Goal: Task Accomplishment & Management: Complete application form

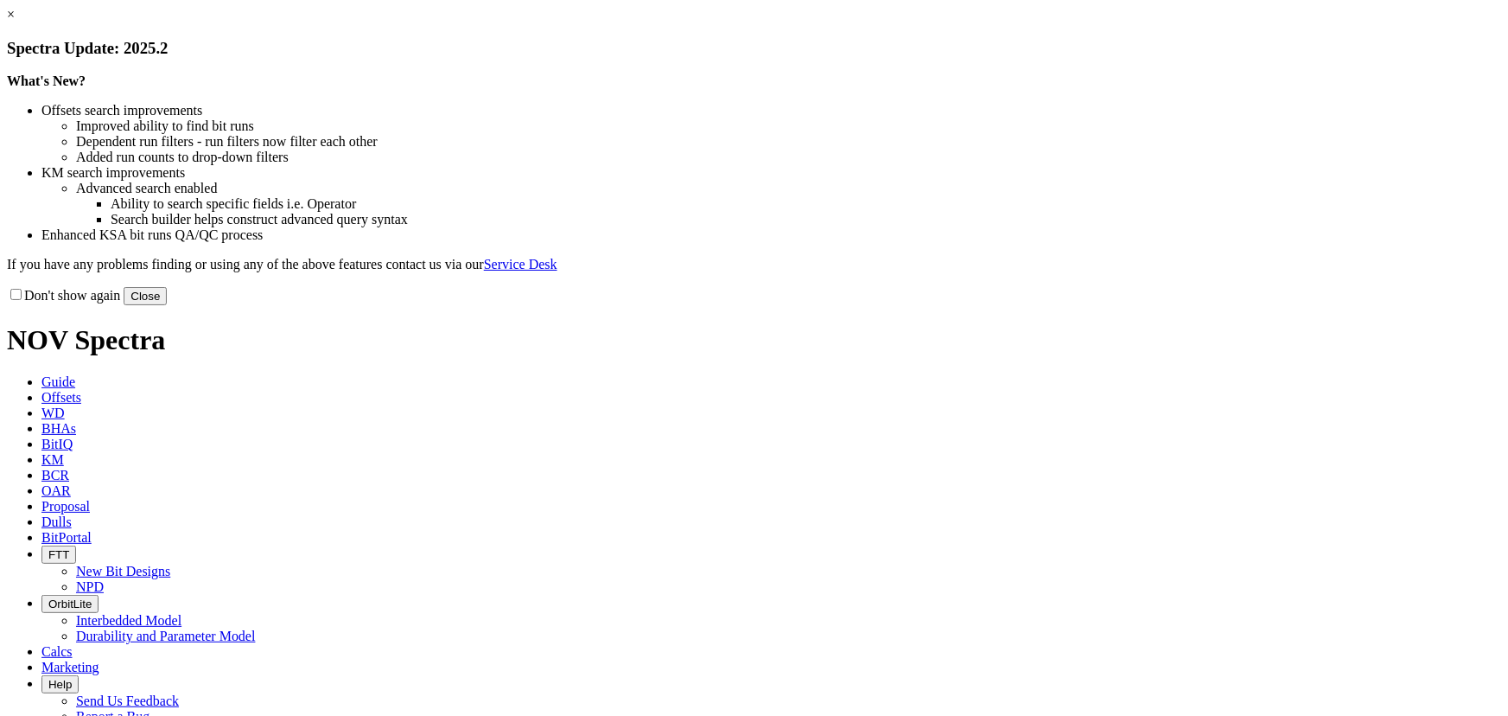
drag, startPoint x: 1099, startPoint y: 472, endPoint x: 1028, endPoint y: 418, distance: 89.5
click at [167, 305] on button "Close" at bounding box center [145, 296] width 43 height 18
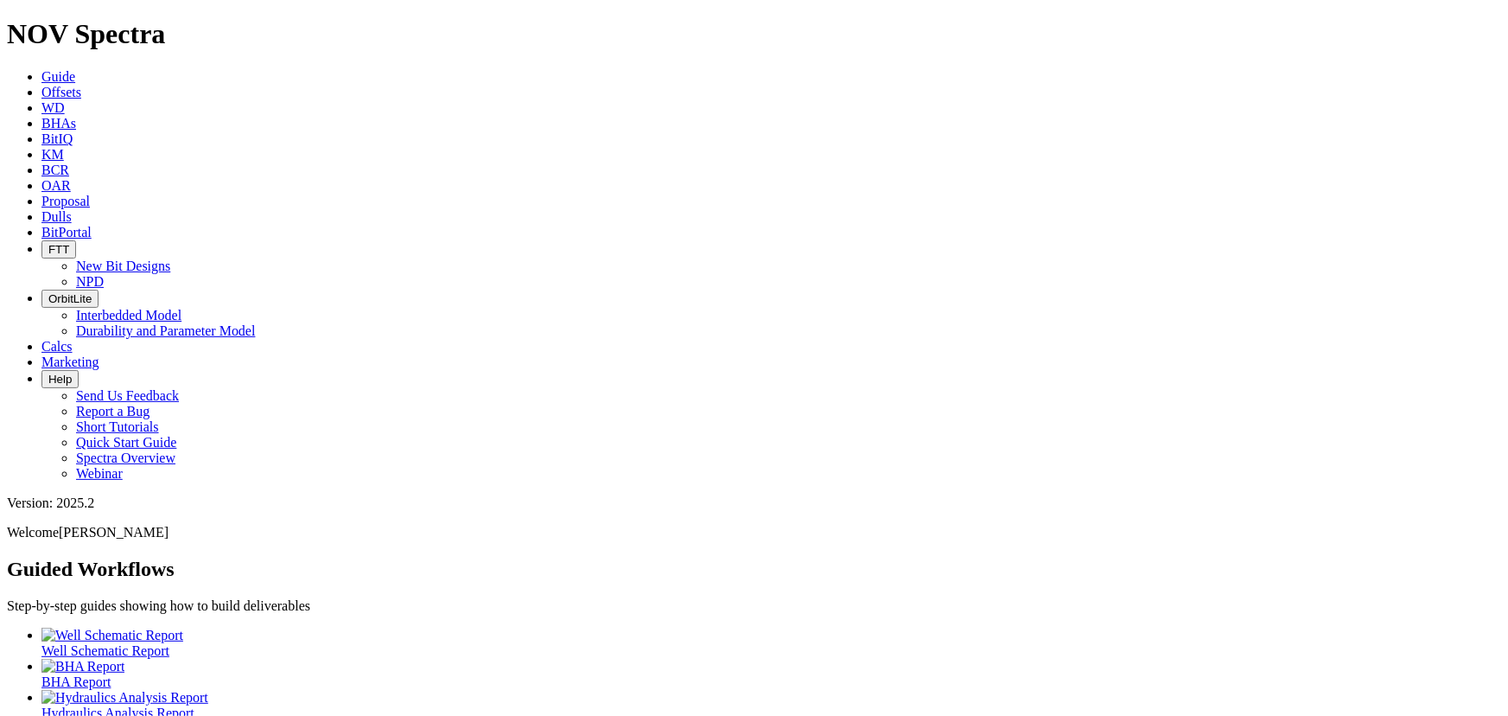
click at [41, 85] on icon at bounding box center [41, 92] width 0 height 15
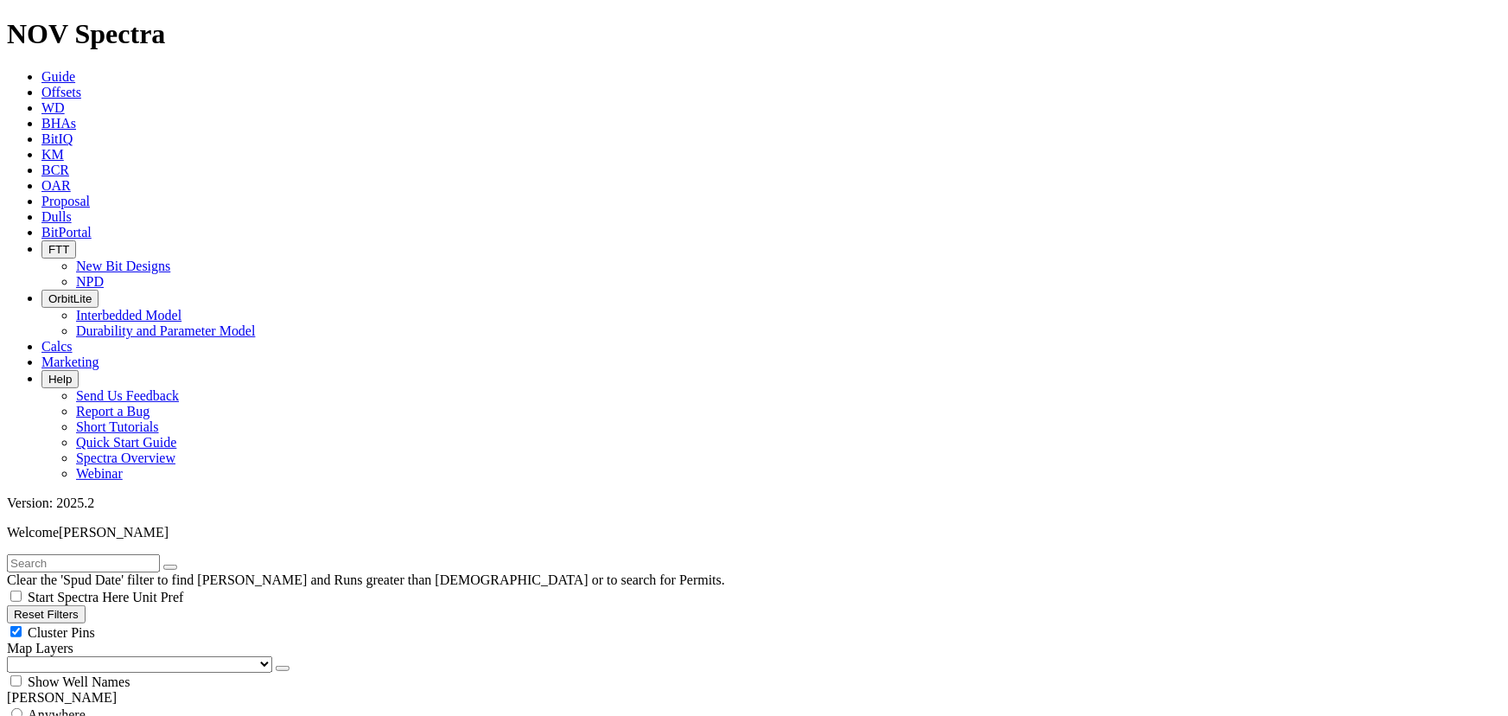
click at [65, 554] on input "text" at bounding box center [83, 563] width 153 height 18
type input "a318575"
click at [72, 209] on span "Dulls" at bounding box center [56, 216] width 30 height 15
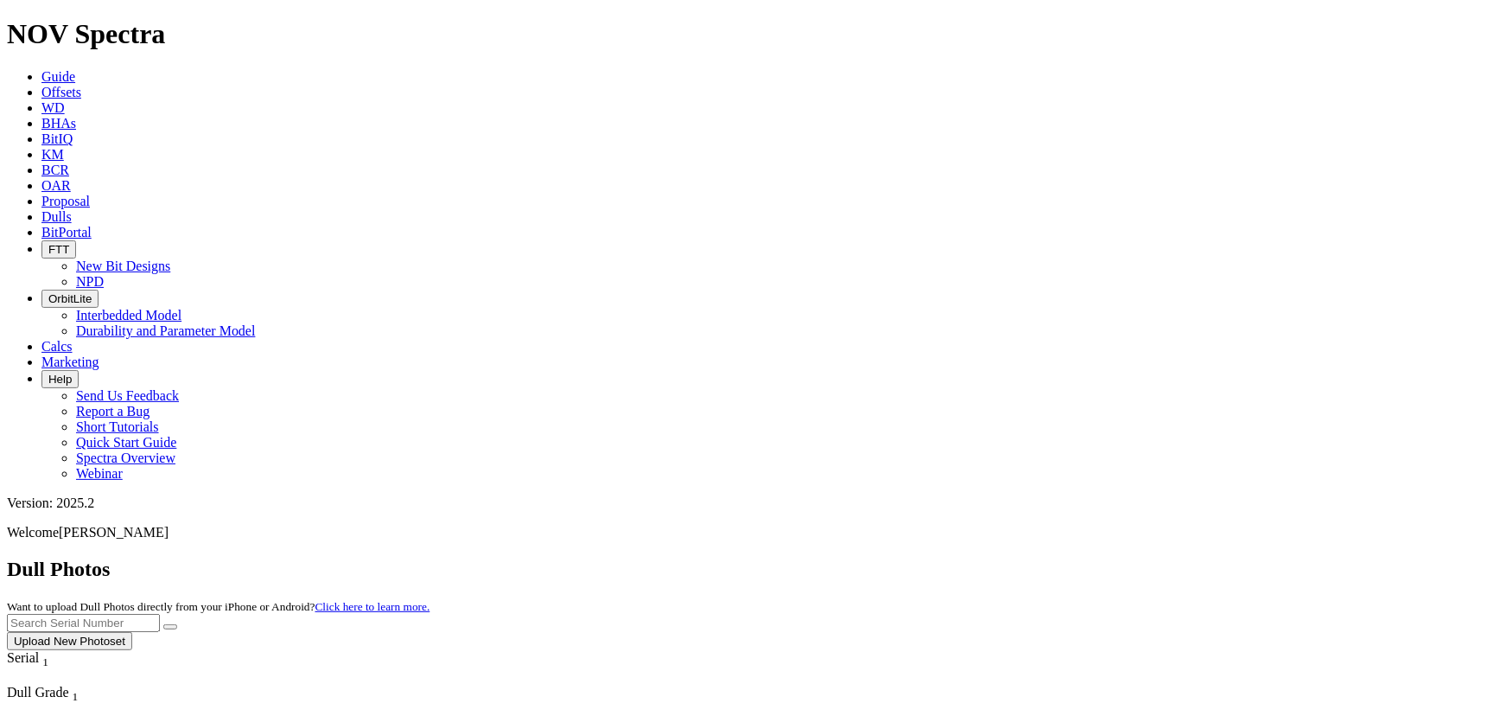
click at [160, 614] on input "text" at bounding box center [83, 623] width 153 height 18
click at [160, 614] on input "a3188575" at bounding box center [83, 623] width 153 height 18
type input "a318575"
click at [177, 624] on button "submit" at bounding box center [170, 626] width 14 height 5
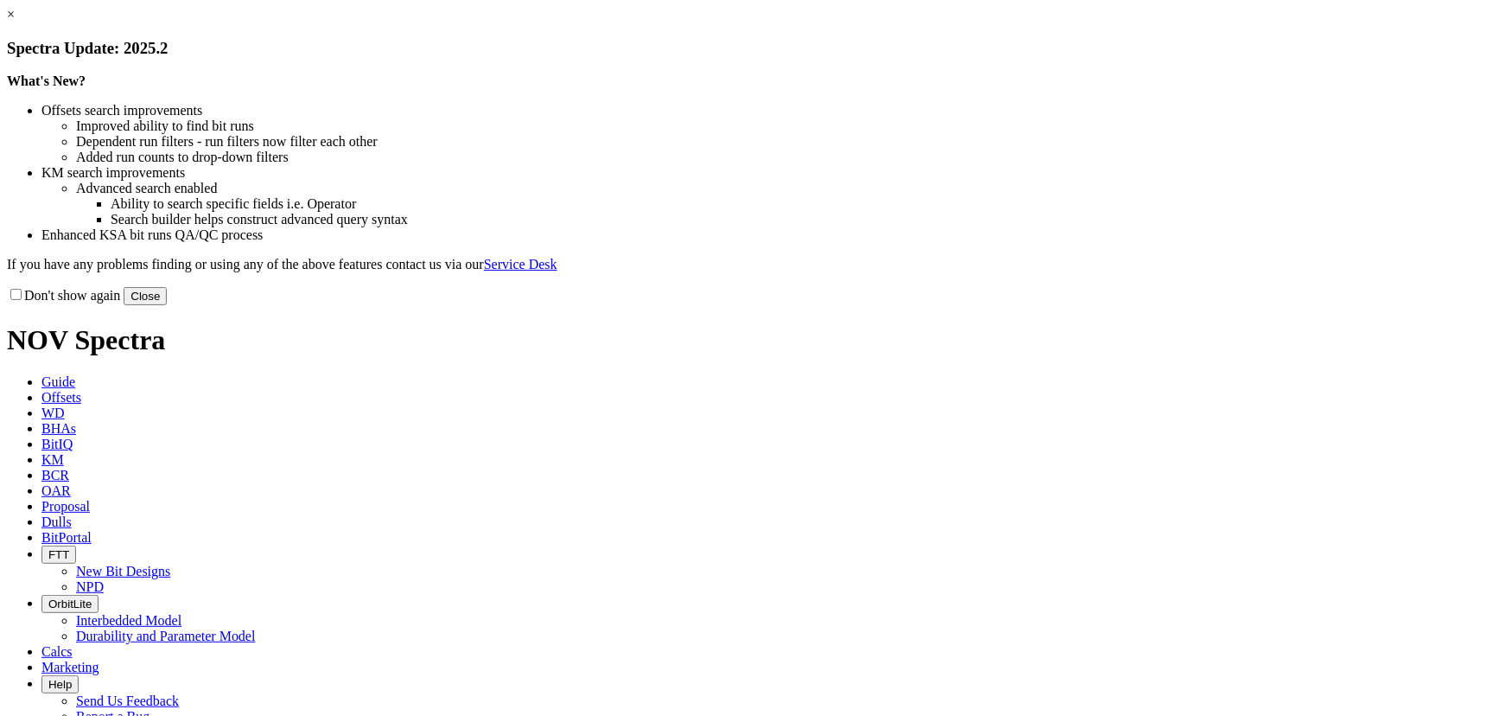
click at [167, 305] on button "Close" at bounding box center [145, 296] width 43 height 18
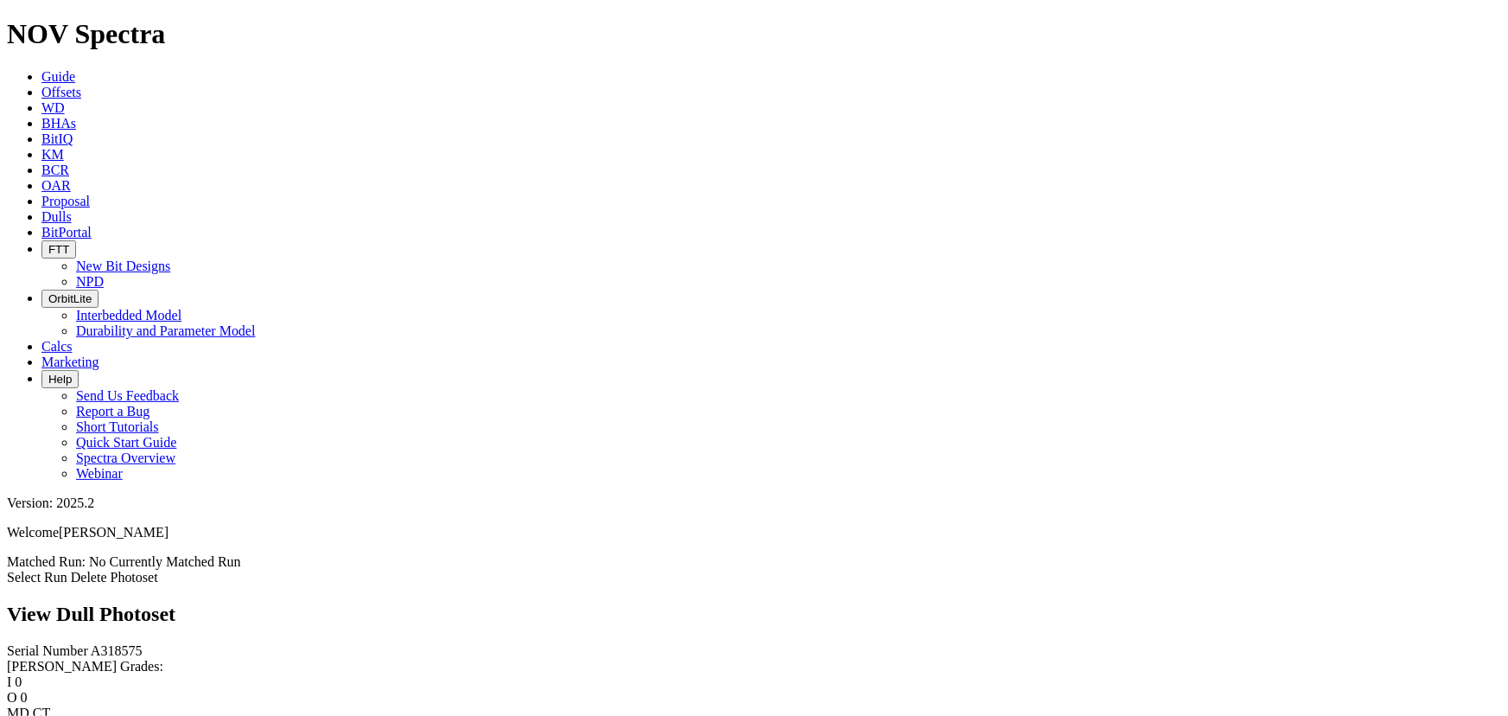
click at [67, 570] on link "Select Run" at bounding box center [37, 577] width 60 height 15
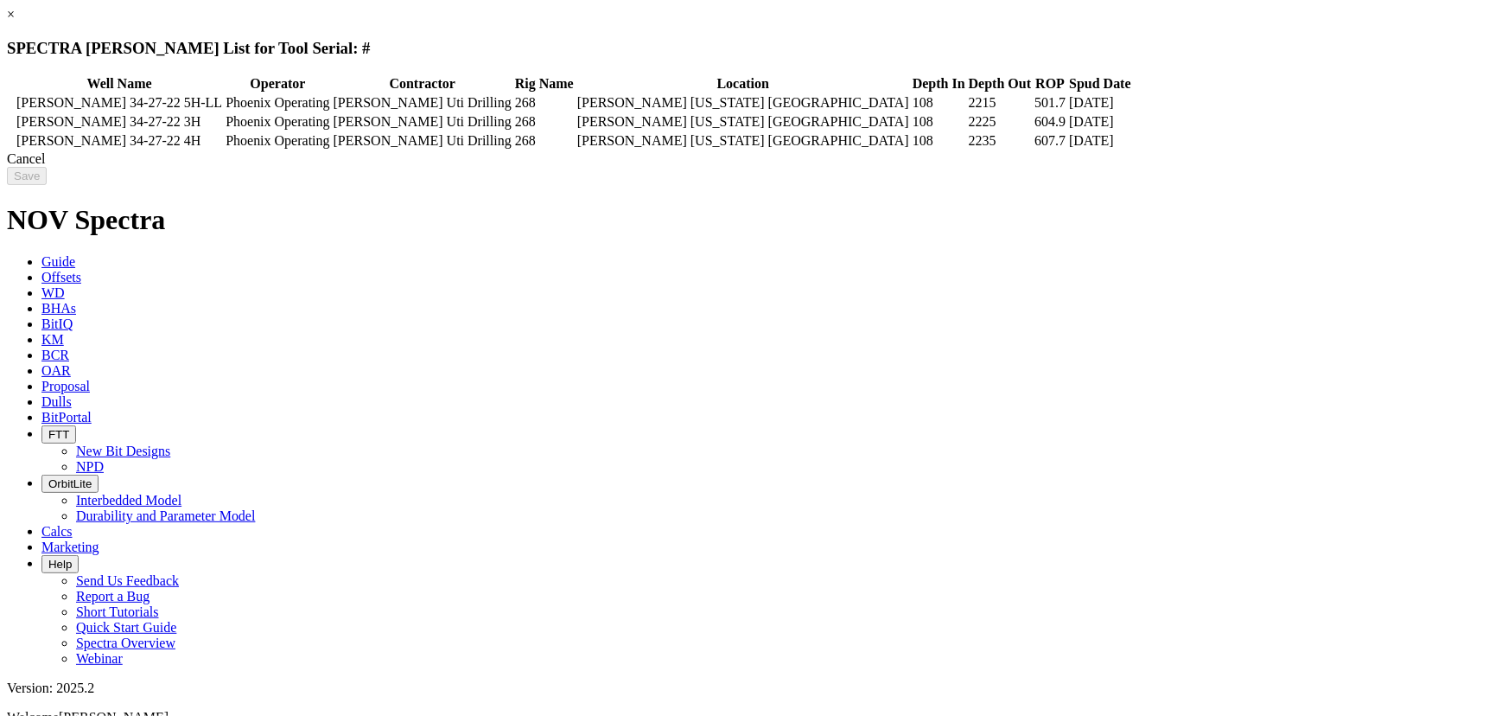
click at [1193, 167] on div "Cancel" at bounding box center [754, 159] width 1494 height 16
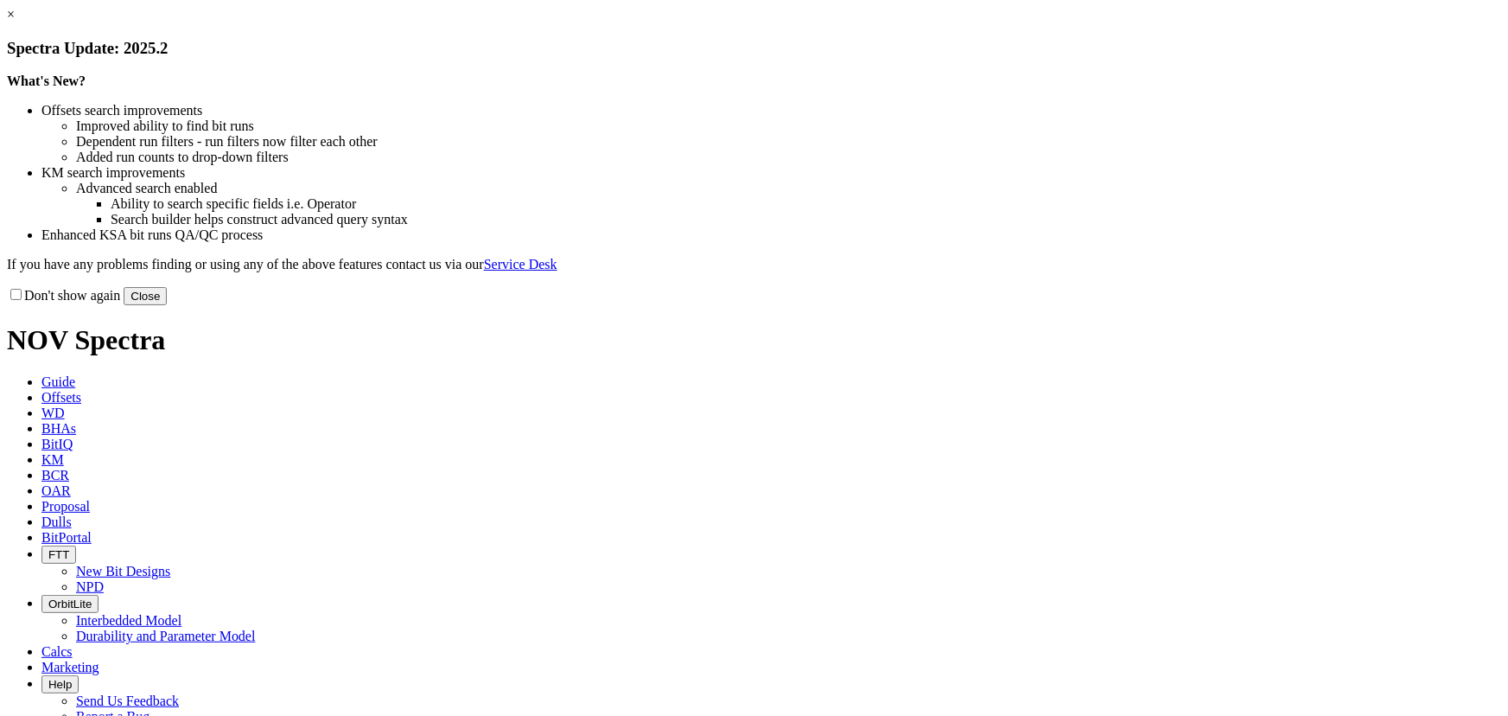
click at [167, 305] on button "Close" at bounding box center [145, 296] width 43 height 18
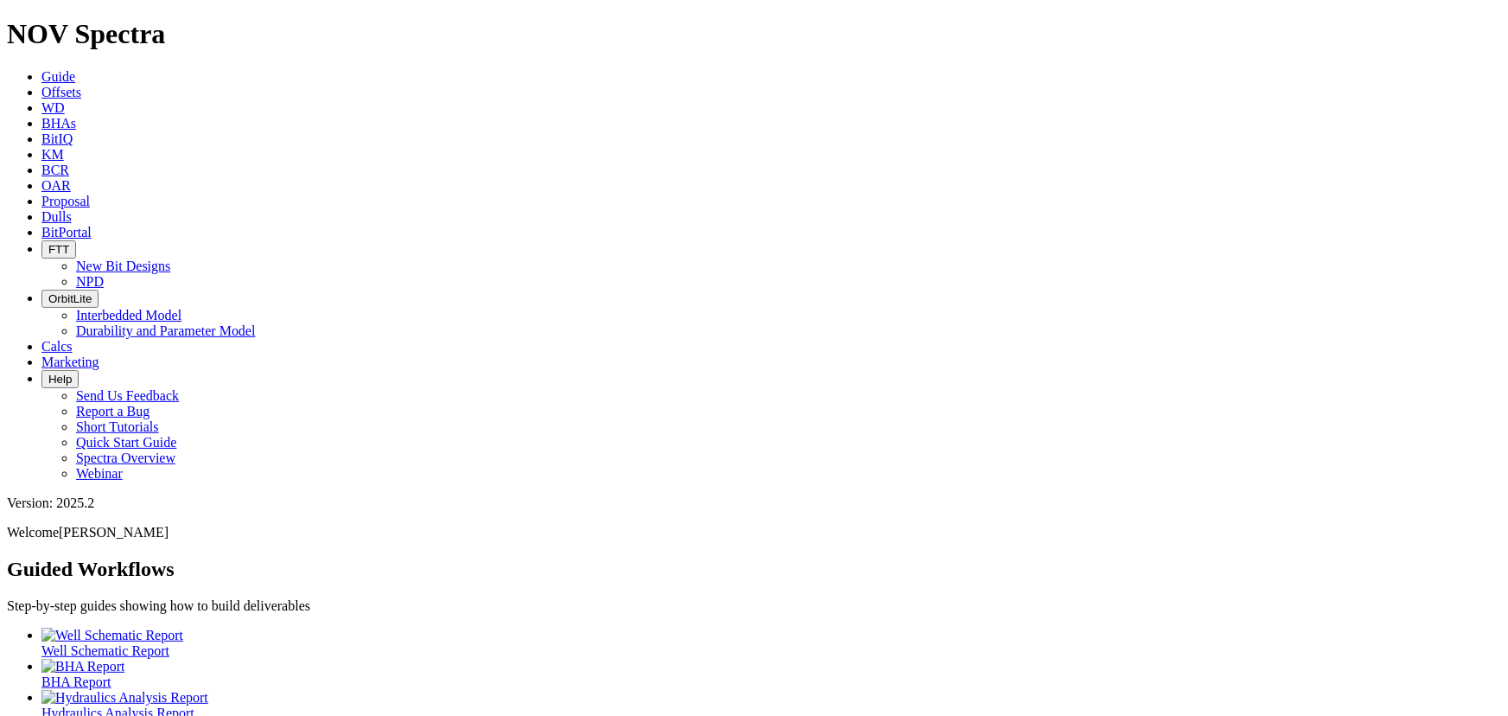
click at [41, 85] on icon at bounding box center [41, 92] width 0 height 15
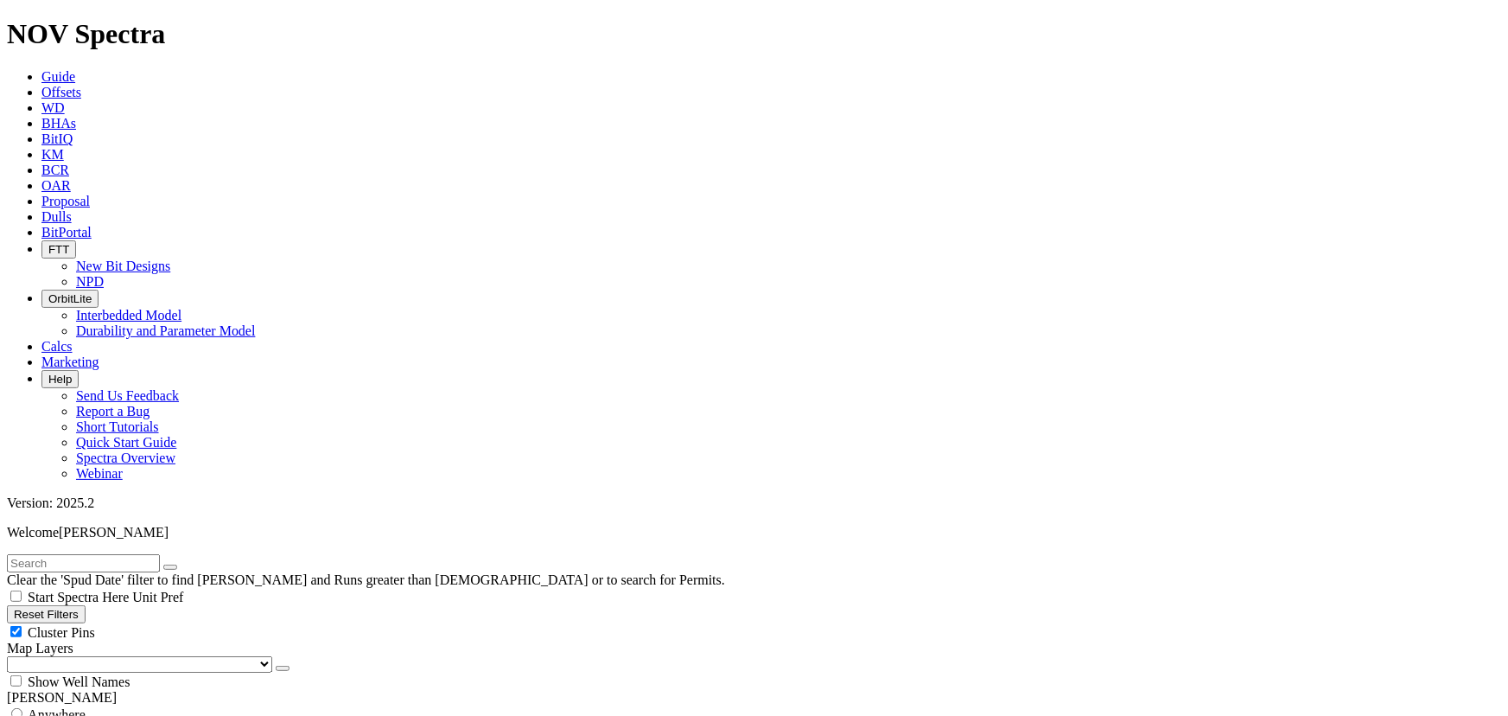
click at [175, 623] on div "Cluster Pins" at bounding box center [754, 631] width 1494 height 17
checkbox input "false"
click at [94, 656] on select "US Counties Alberta, CA Townships British Columbia, CA Townships British Columb…" at bounding box center [139, 664] width 265 height 16
click at [12, 656] on select "US Counties Alberta, CA Townships British Columbia, CA Townships British Columb…" at bounding box center [139, 664] width 265 height 16
click at [60, 554] on input "text" at bounding box center [83, 563] width 153 height 18
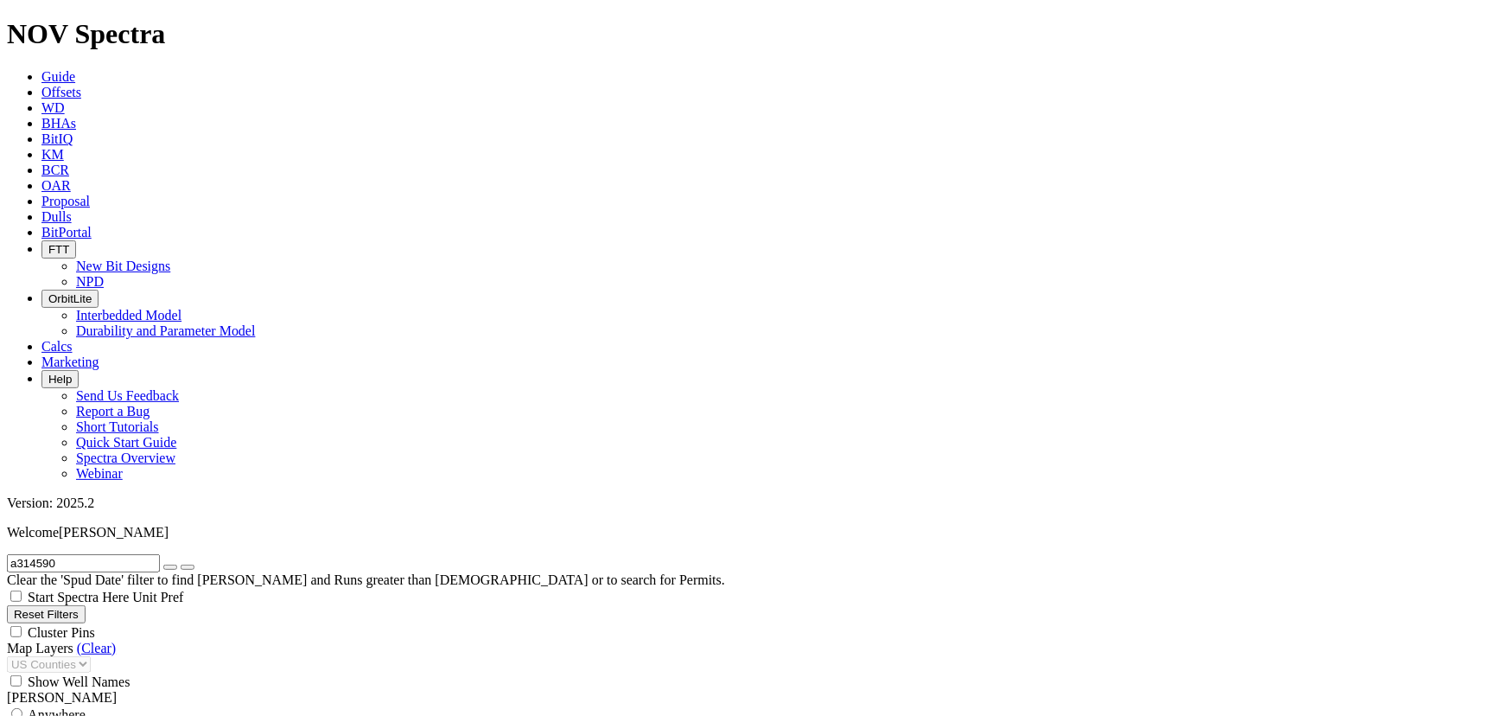
type input "a314590"
select select "12.25"
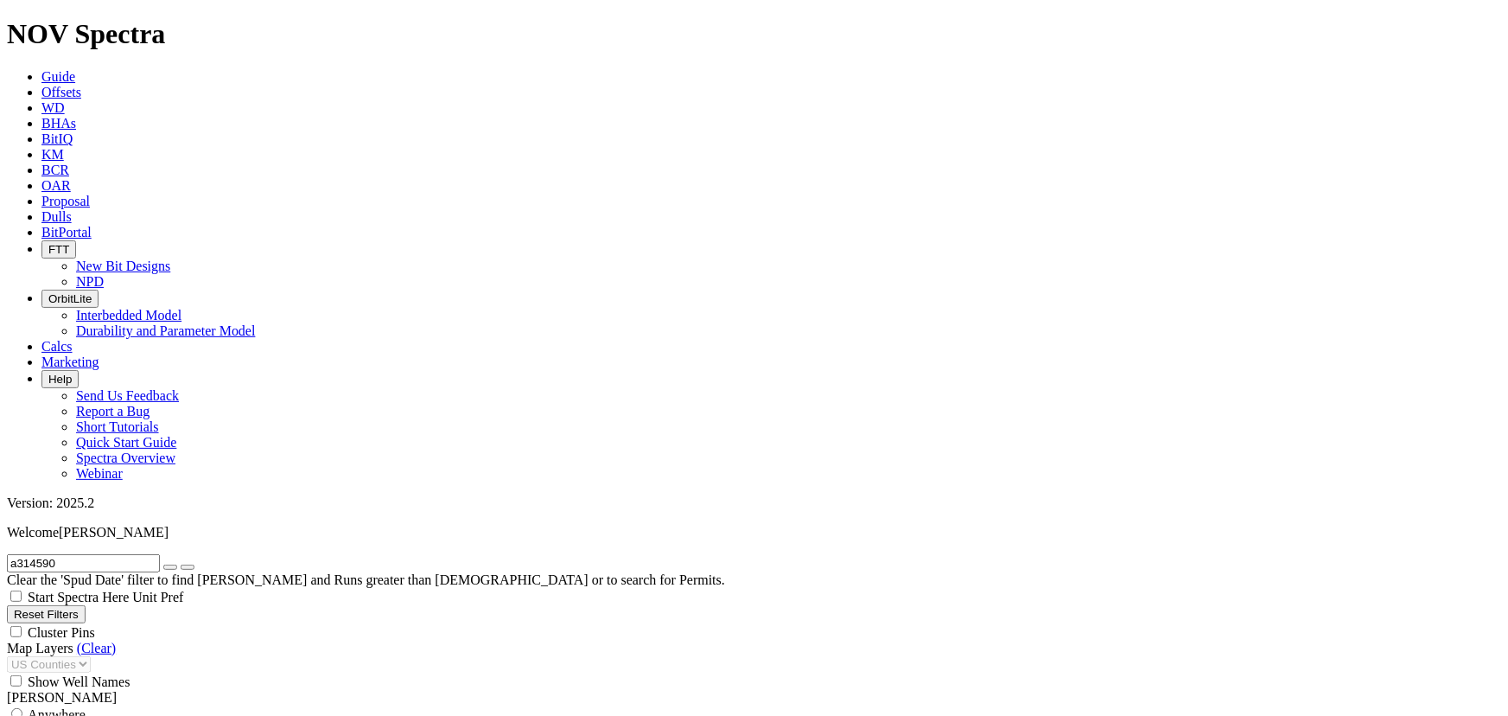
checkbox input "false"
select select "? number:12.25 ?"
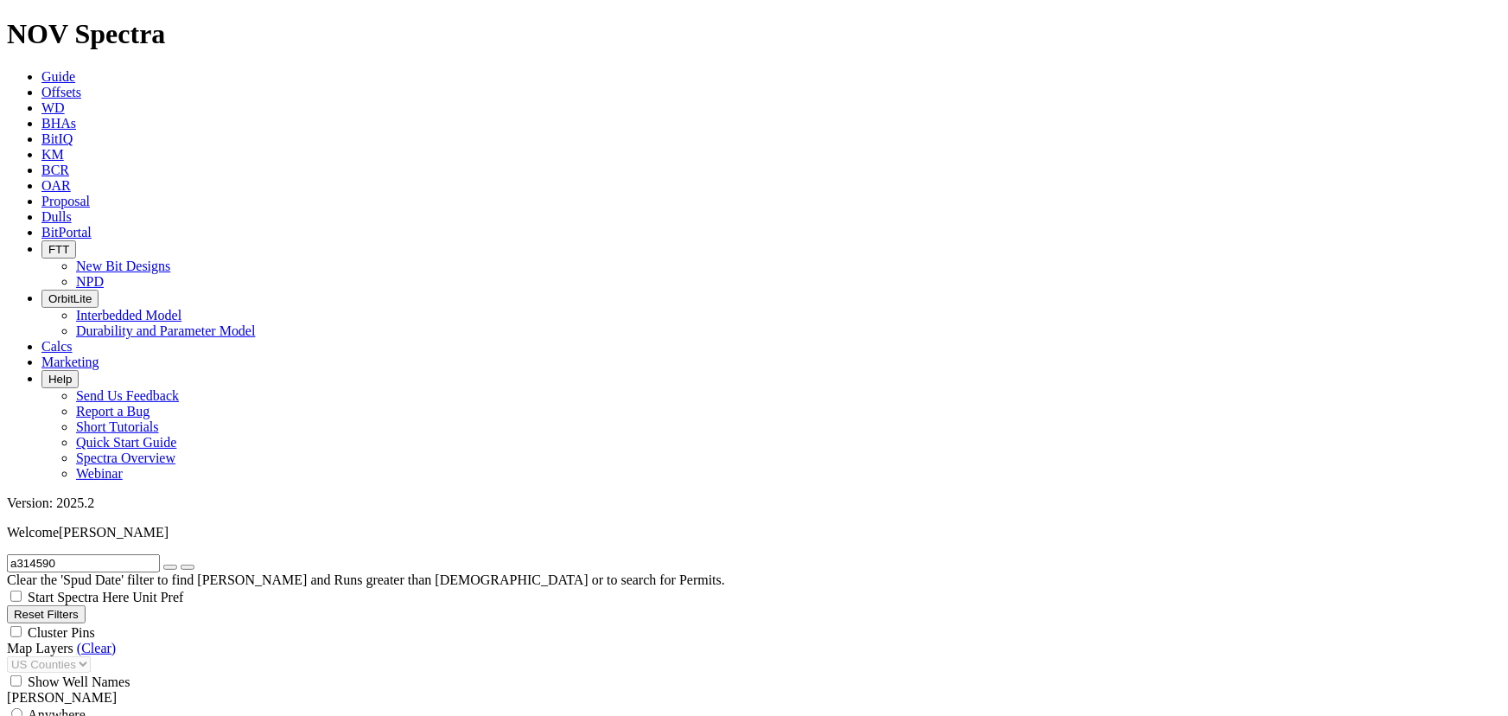
type input "3000"
type input "5000"
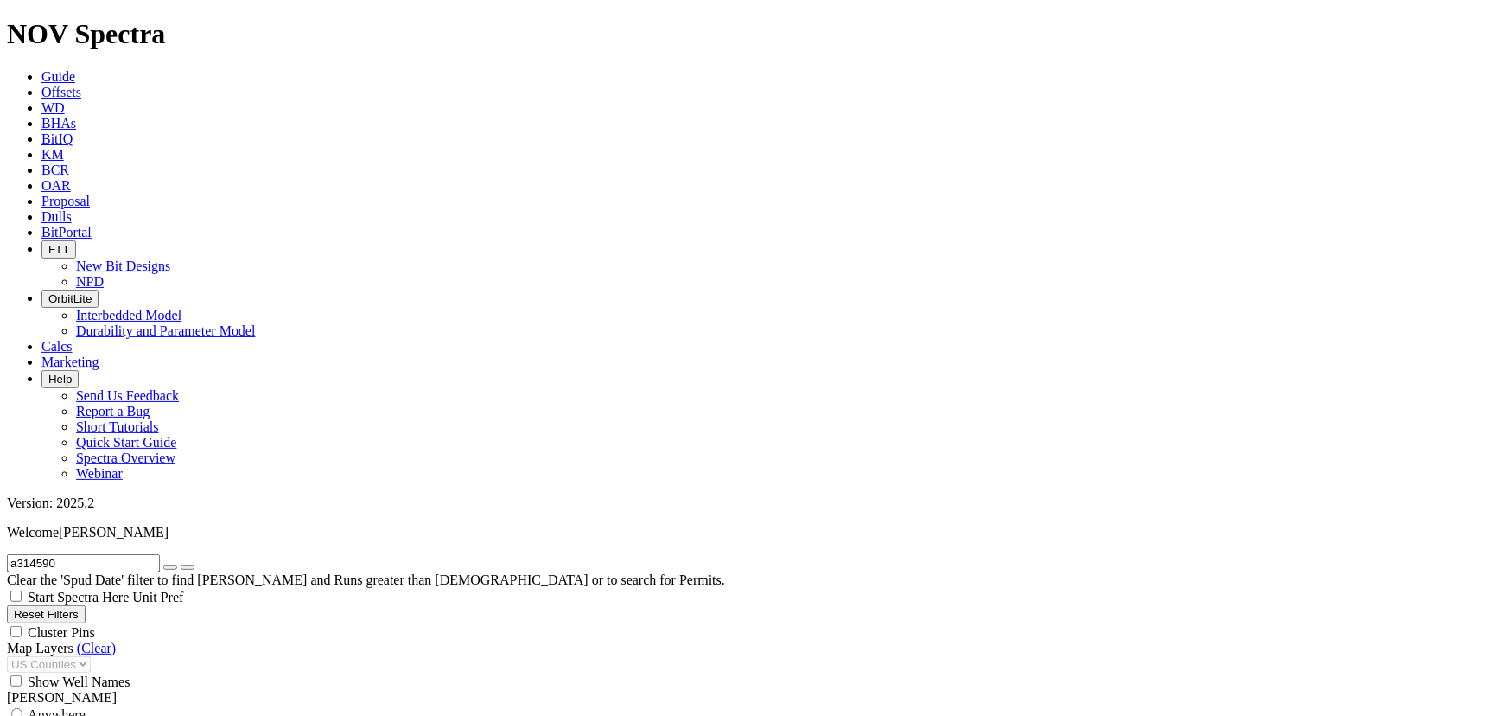
type input "6000"
click at [170, 567] on icon "button" at bounding box center [170, 567] width 0 height 0
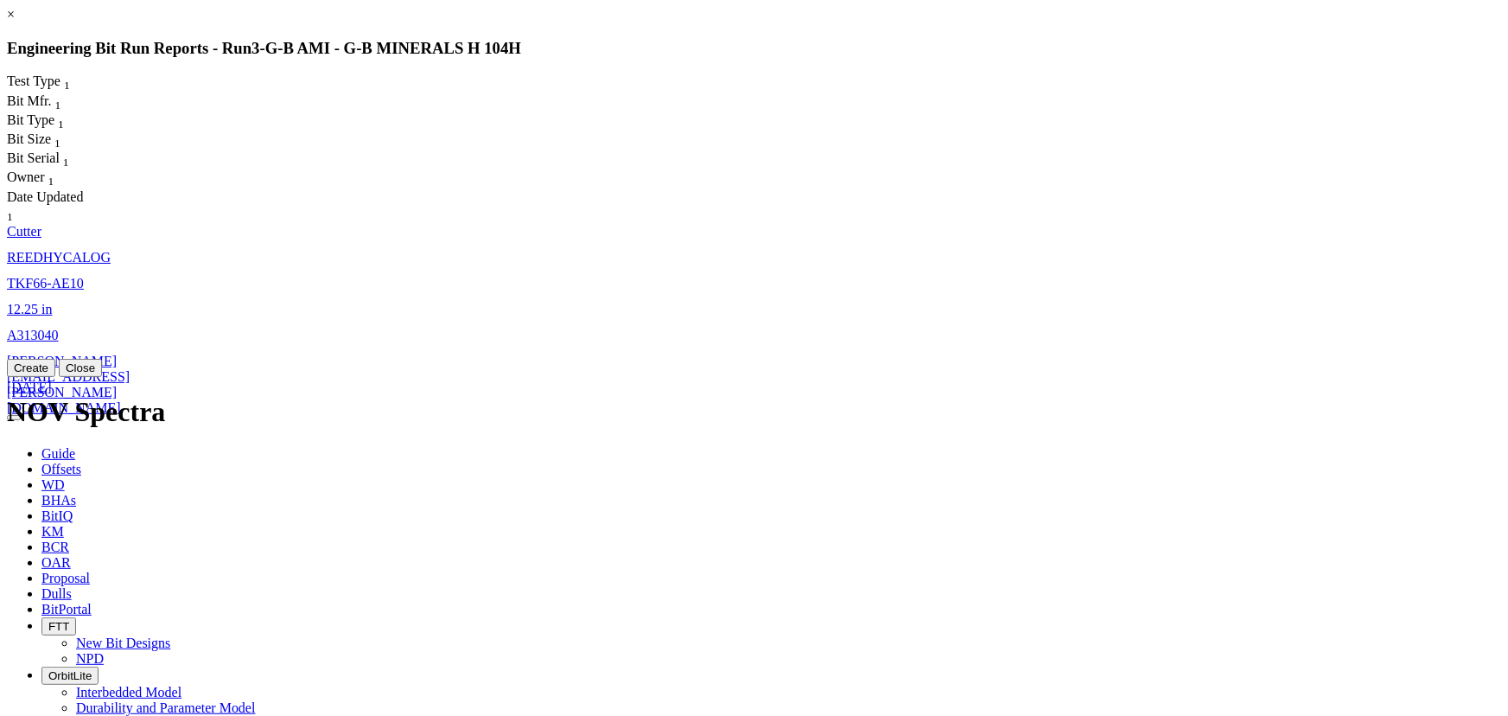
click at [84, 276] on span "TKF66-AE10" at bounding box center [45, 283] width 77 height 15
select select "Cutter"
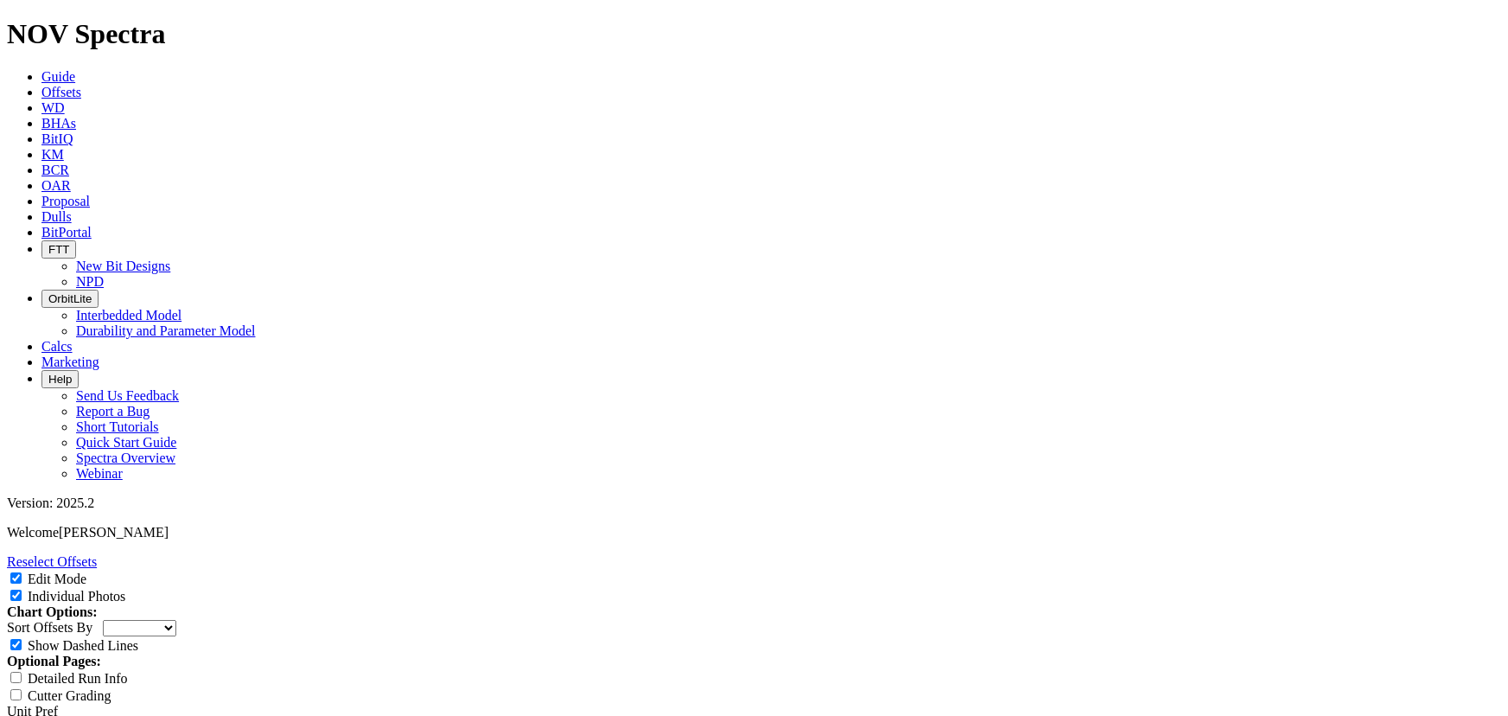
select select "Cutter"
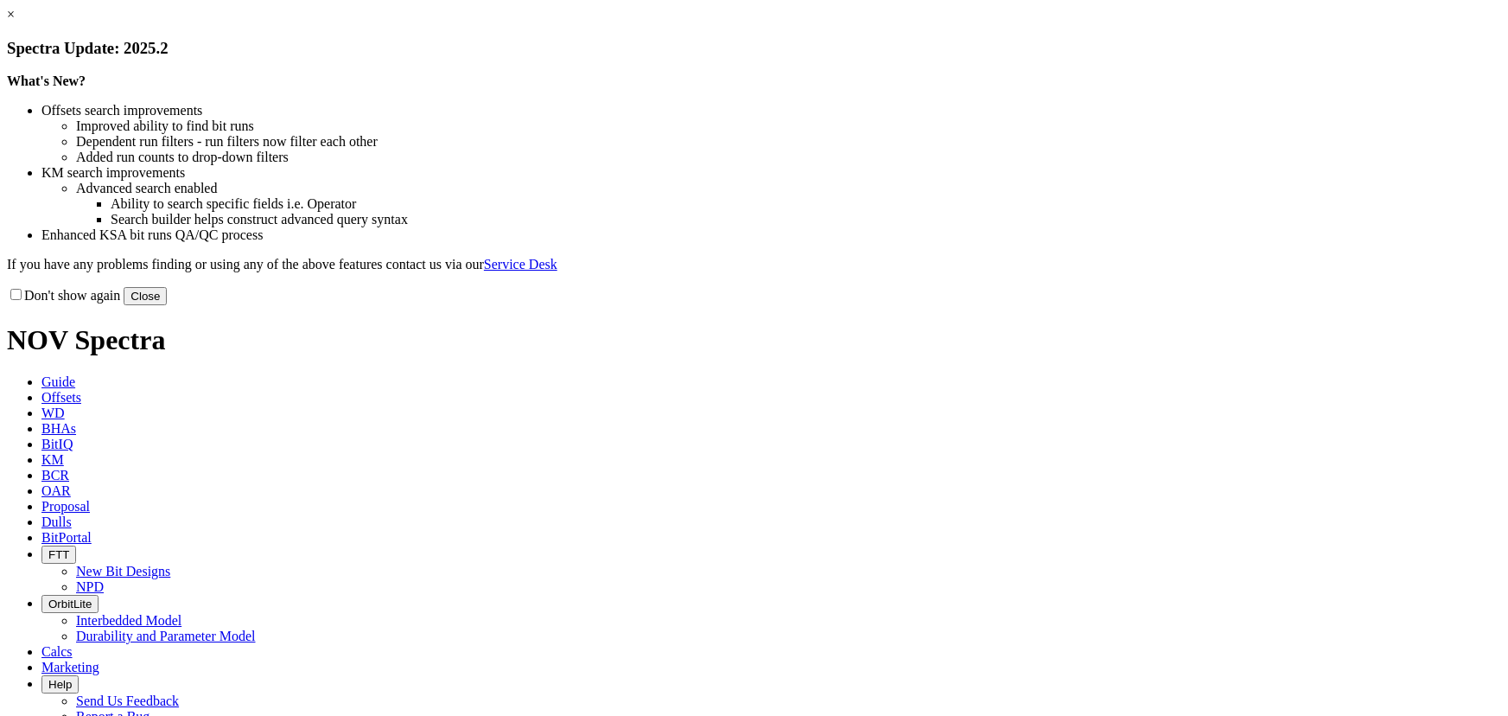
select select "Cutter"
click at [167, 305] on button "Close" at bounding box center [145, 296] width 43 height 18
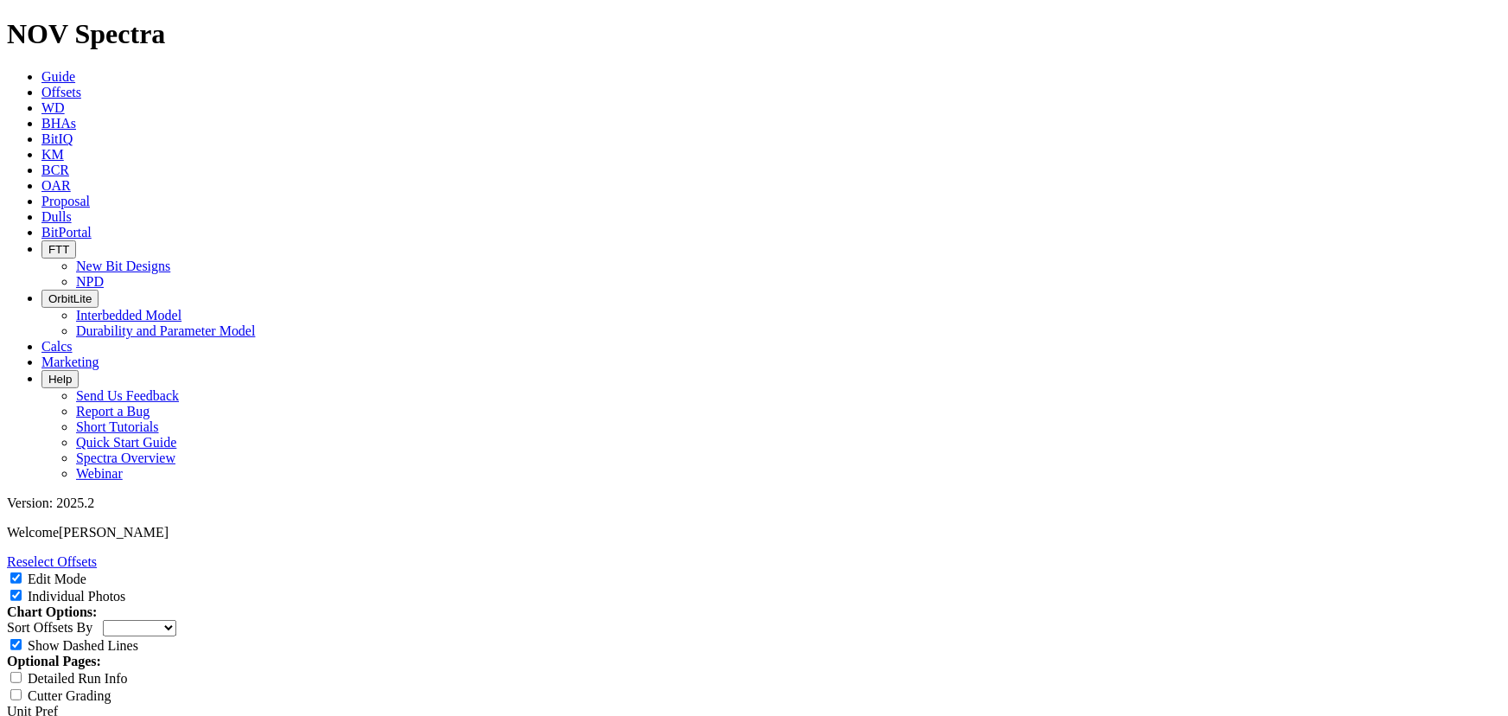
scroll to position [366, 0]
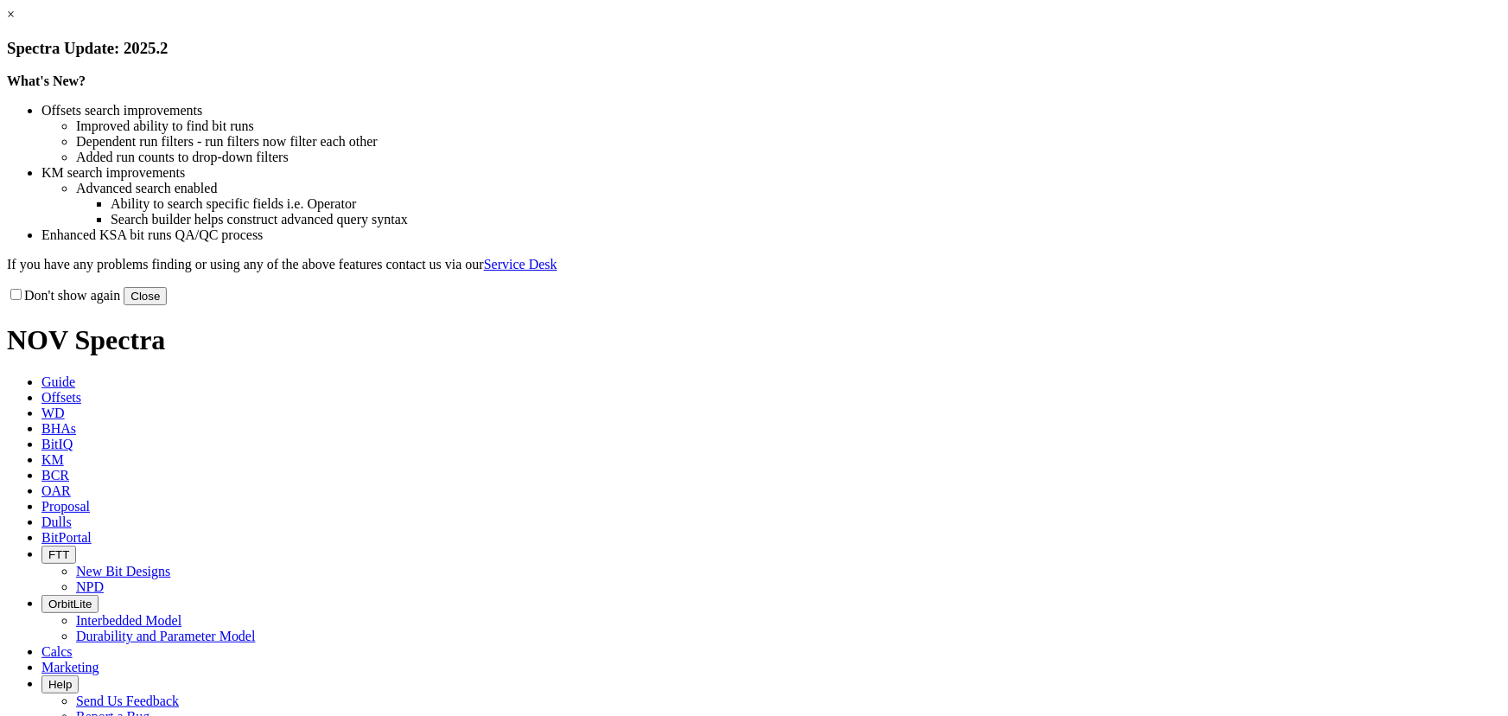
drag, startPoint x: 1098, startPoint y: 479, endPoint x: 1086, endPoint y: 469, distance: 15.4
click at [167, 305] on button "Close" at bounding box center [145, 296] width 43 height 18
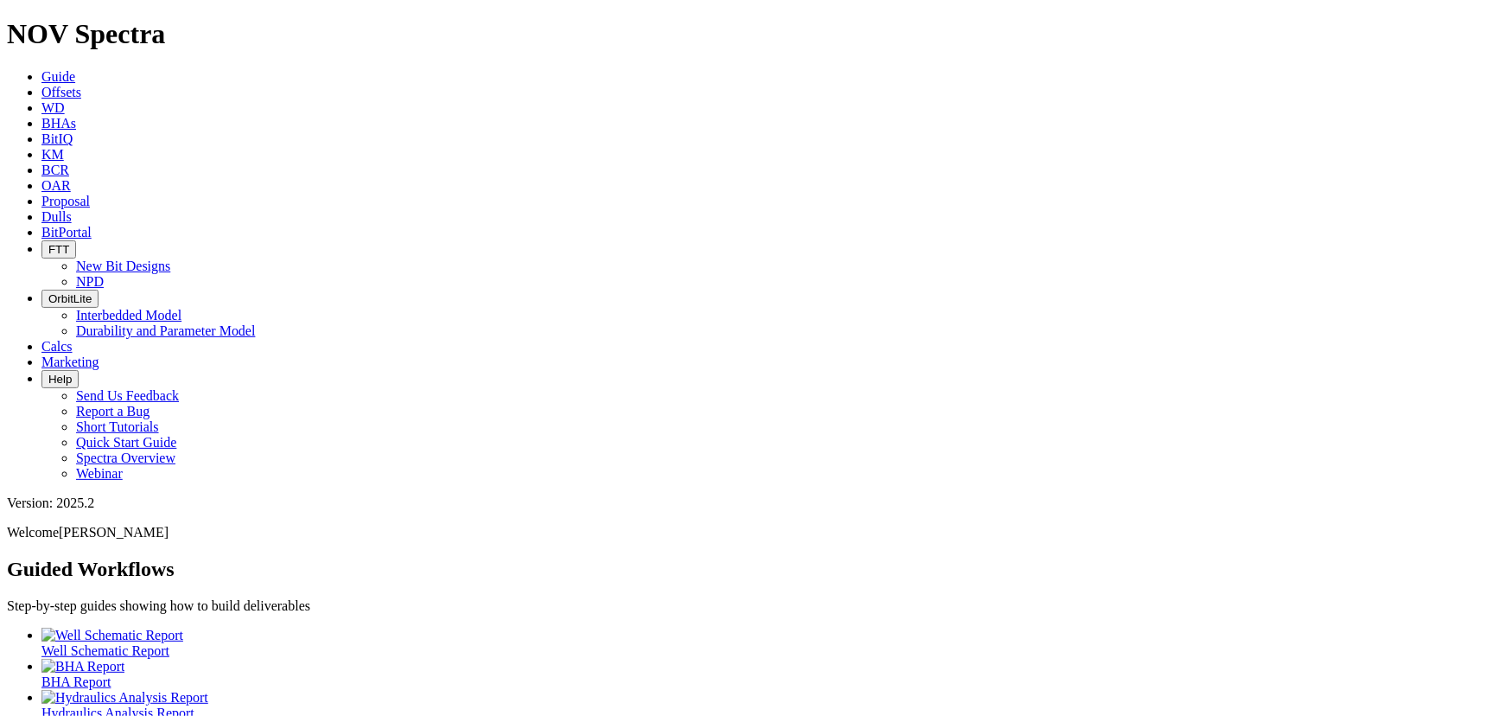
click at [72, 209] on span "Dulls" at bounding box center [56, 216] width 30 height 15
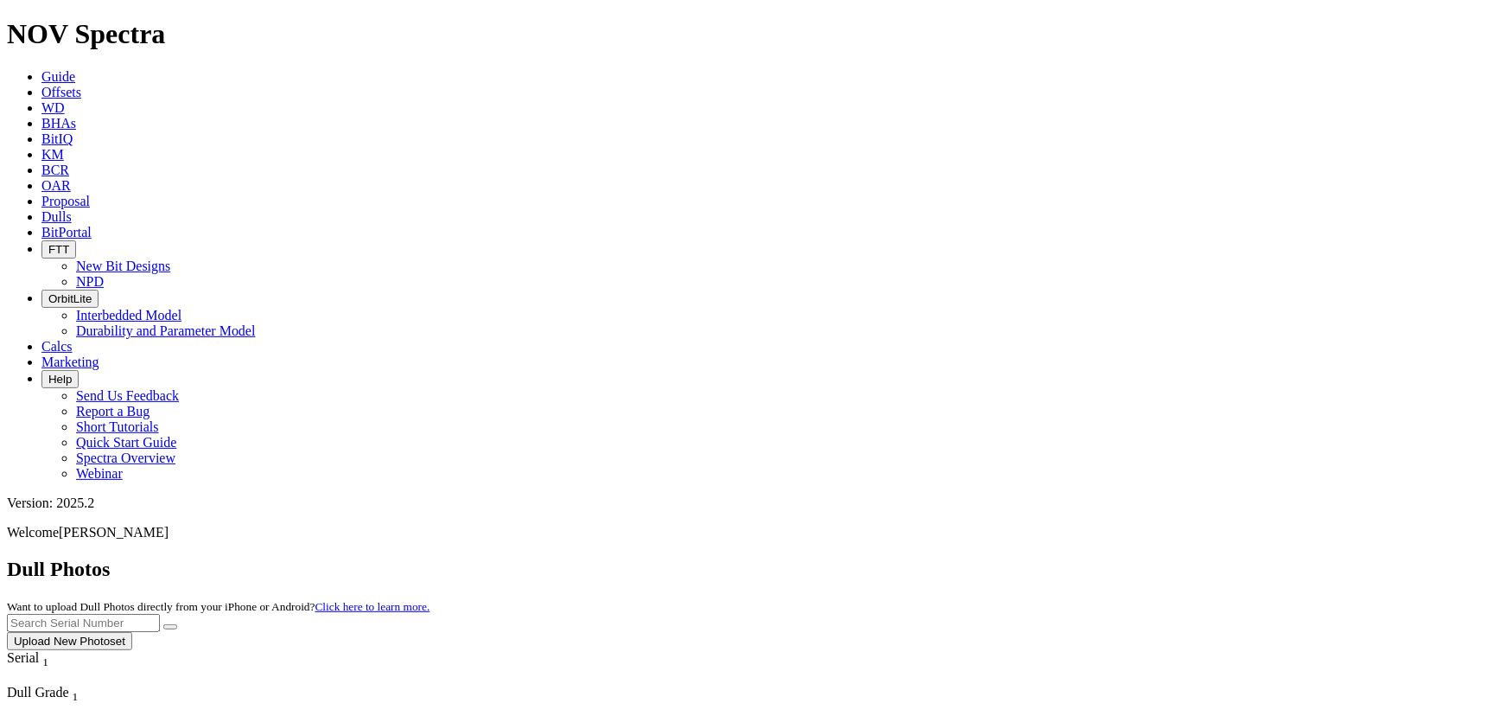
scroll to position [288, 0]
click at [160, 614] on input "text" at bounding box center [83, 623] width 153 height 18
type input "a315034"
click at [170, 627] on icon "submit" at bounding box center [170, 627] width 0 height 0
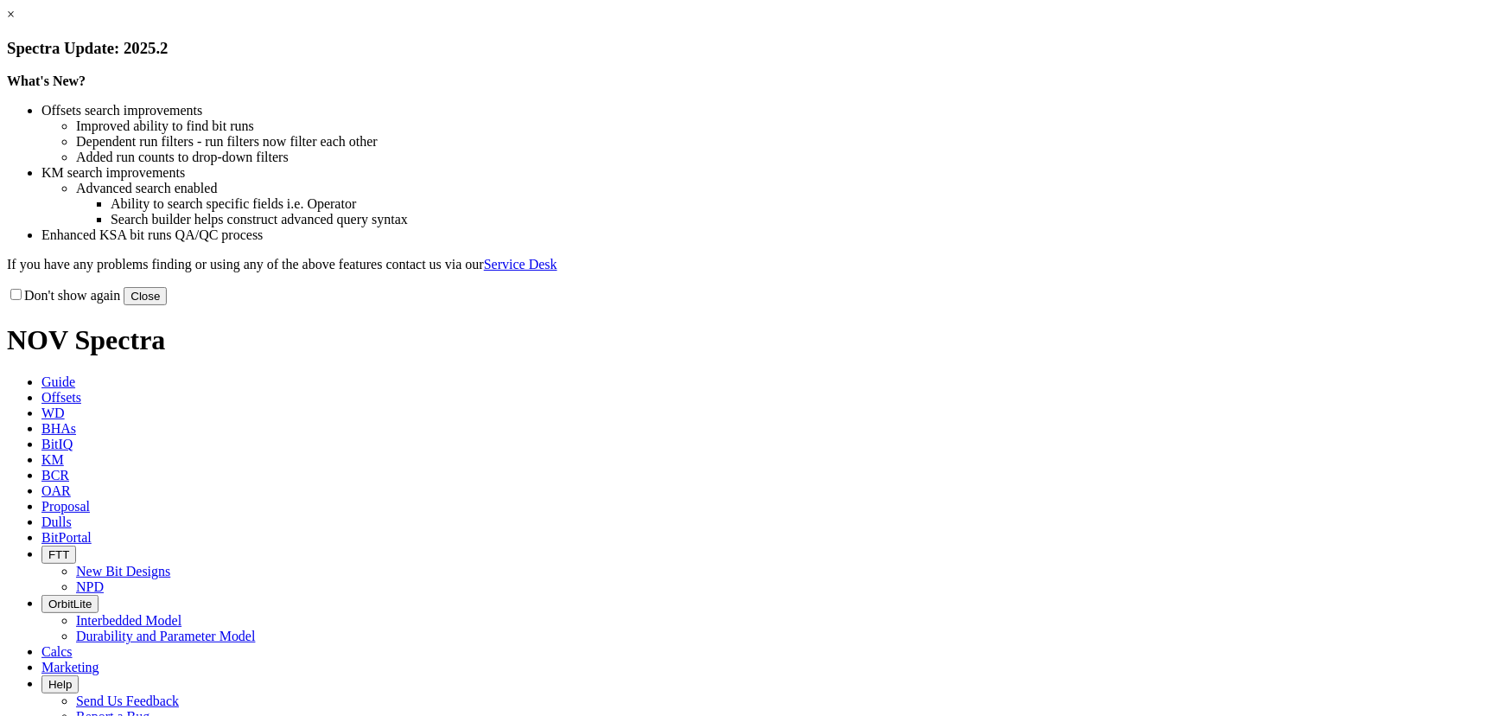
click at [167, 305] on button "Close" at bounding box center [145, 296] width 43 height 18
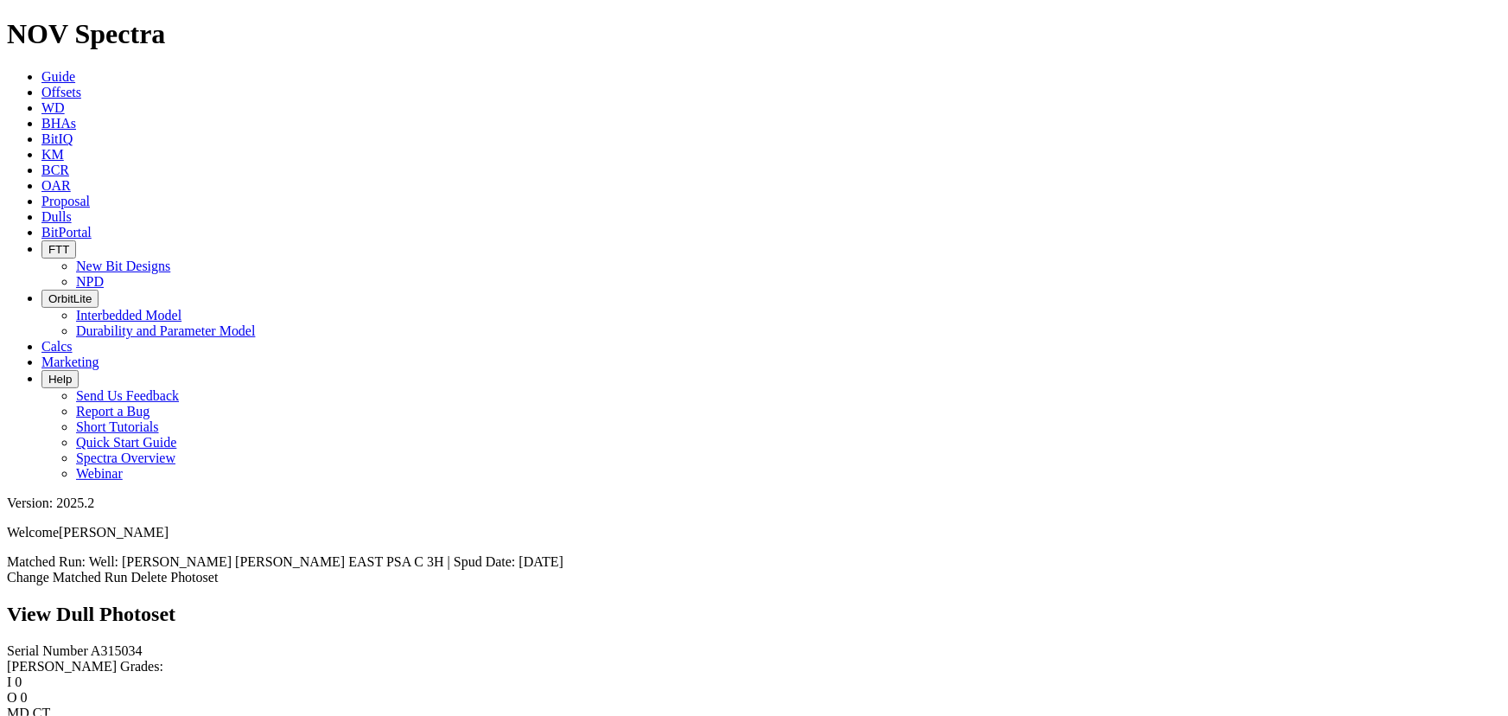
scroll to position [313, 0]
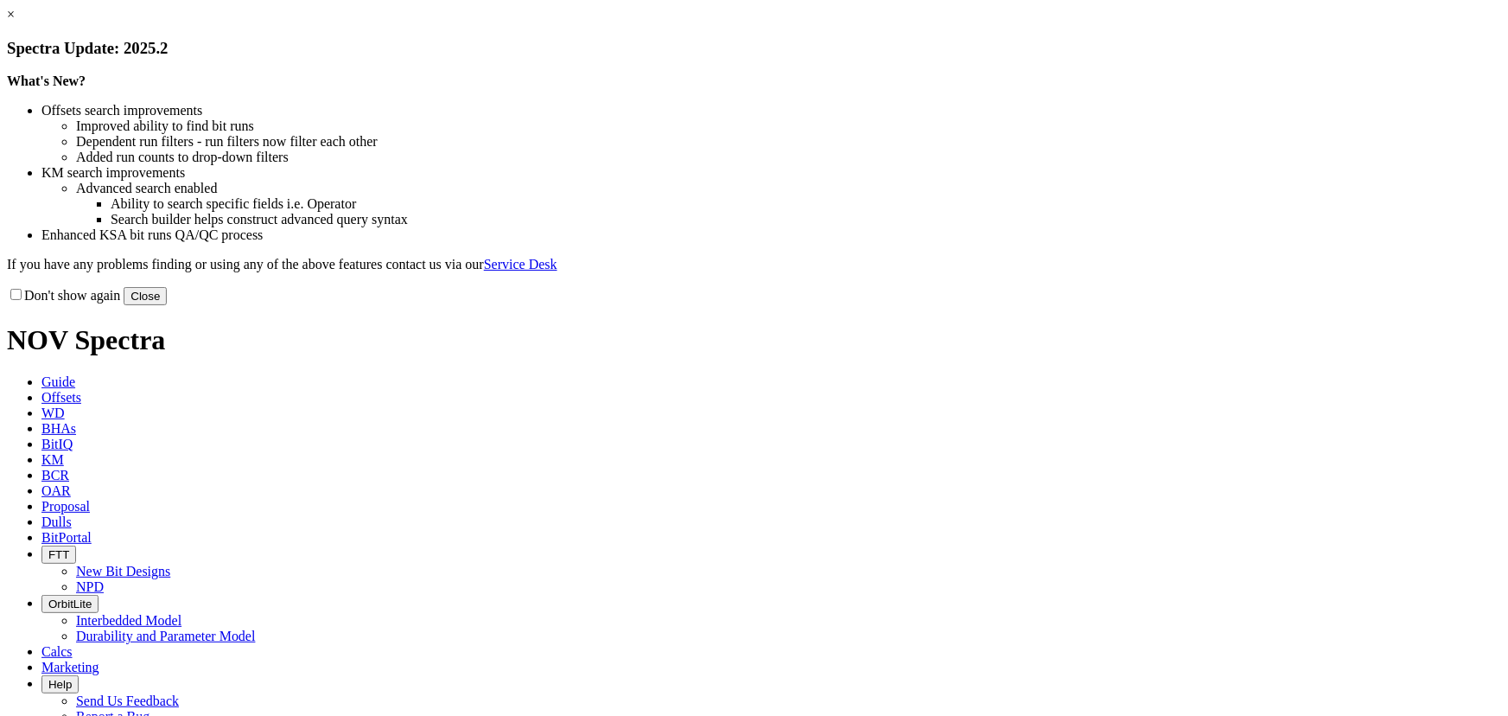
click at [167, 305] on button "Close" at bounding box center [145, 296] width 43 height 18
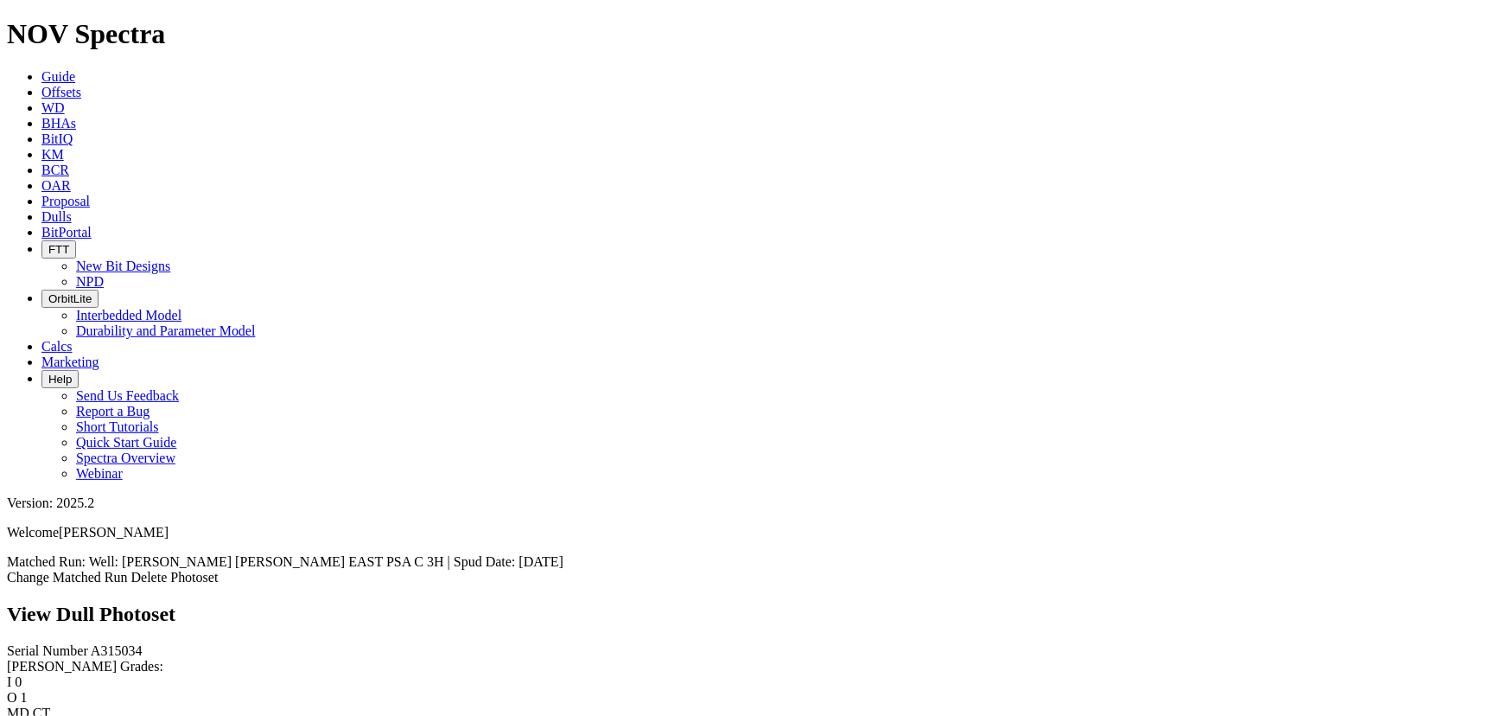
click at [128, 570] on link "Change Matched Run" at bounding box center [67, 577] width 121 height 15
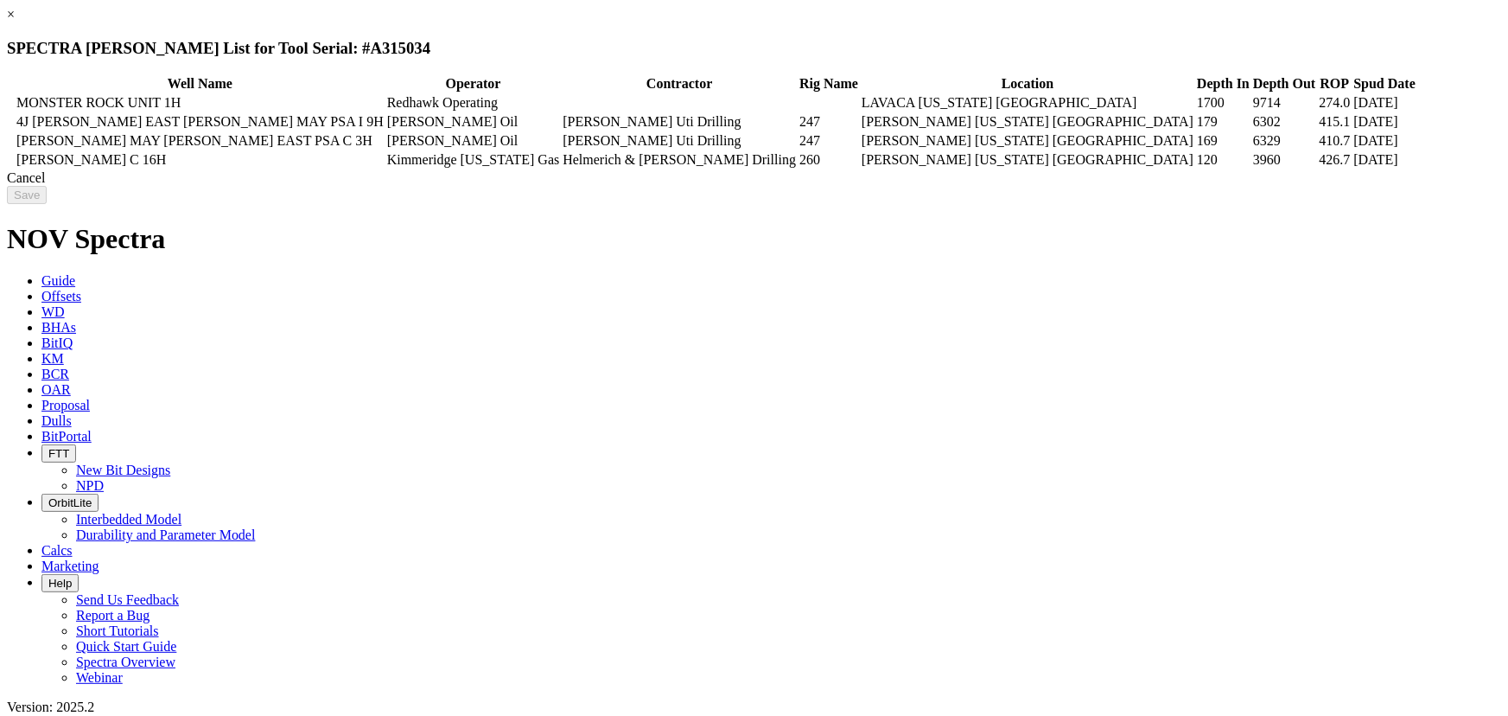
click at [10, 122] on icon at bounding box center [10, 122] width 0 height 0
click at [47, 204] on input "Save" at bounding box center [27, 195] width 40 height 18
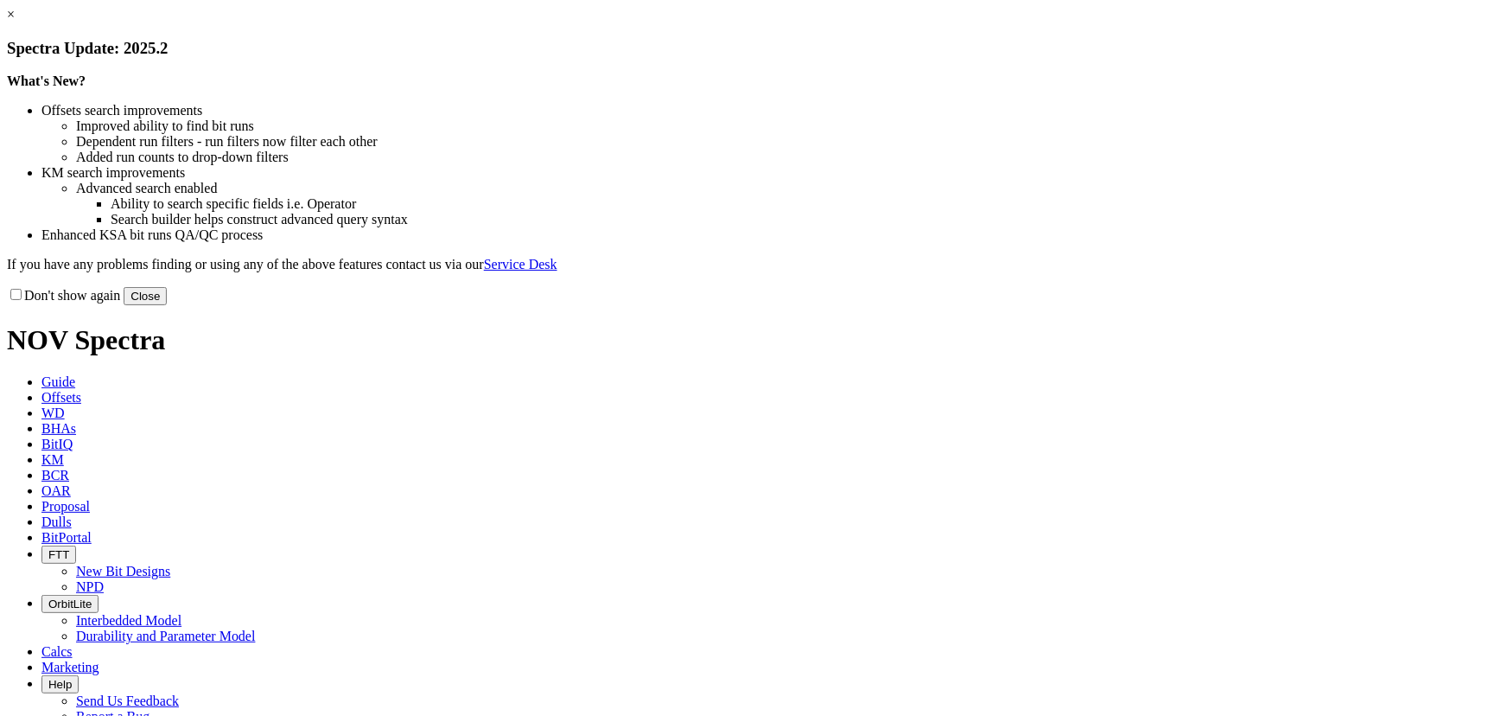
click at [167, 305] on button "Close" at bounding box center [145, 296] width 43 height 18
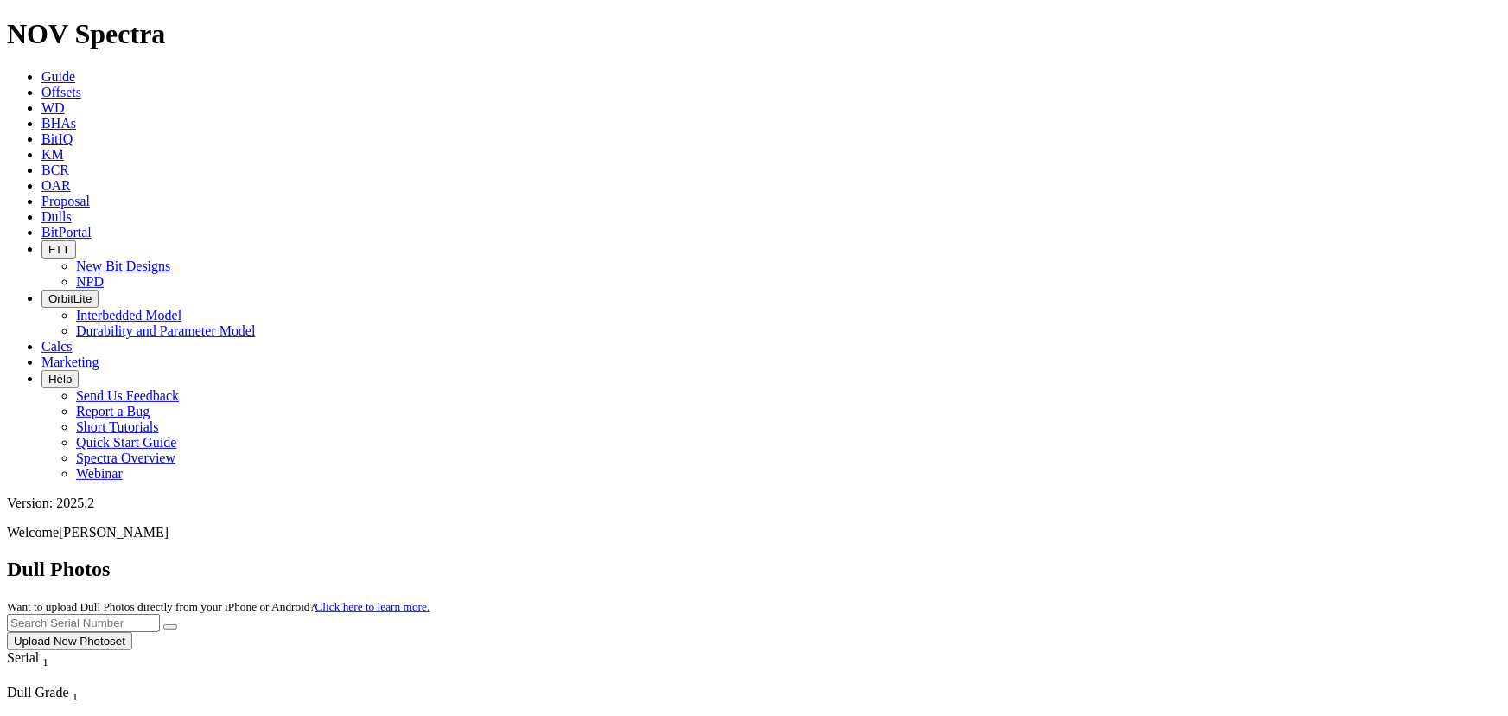
click at [160, 614] on input "text" at bounding box center [83, 623] width 153 height 18
type input "A315034"
click at [163, 624] on button "submit" at bounding box center [170, 626] width 14 height 5
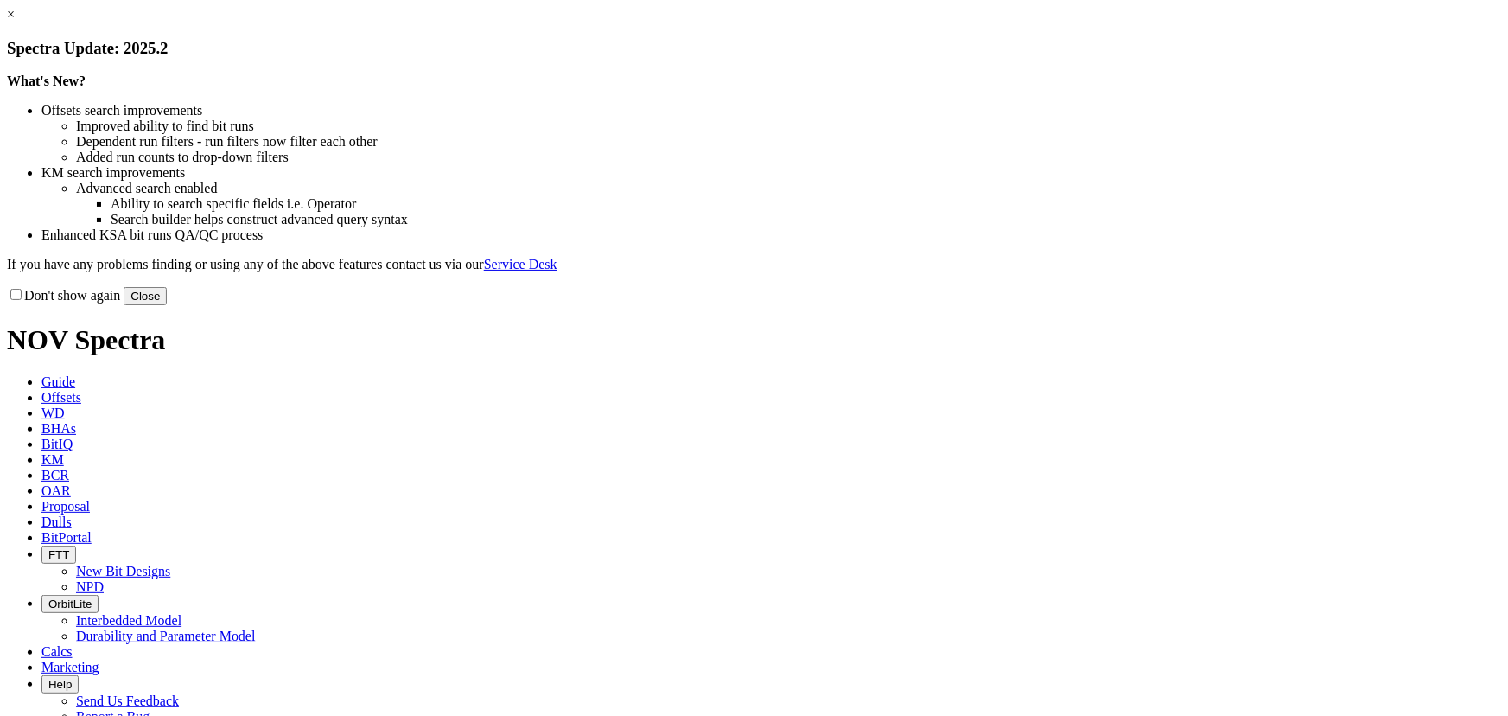
click at [167, 305] on button "Close" at bounding box center [145, 296] width 43 height 18
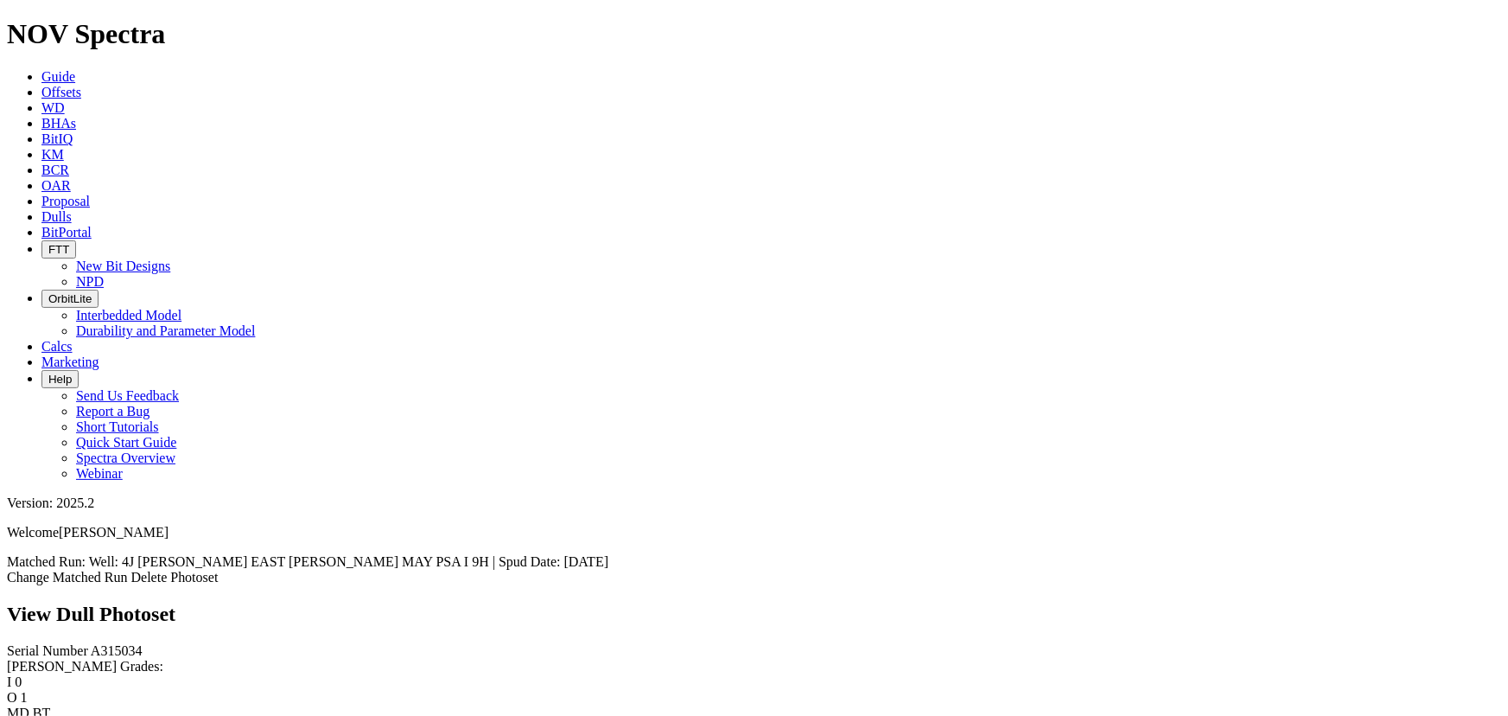
click at [128, 570] on link "Change Matched Run" at bounding box center [67, 577] width 121 height 15
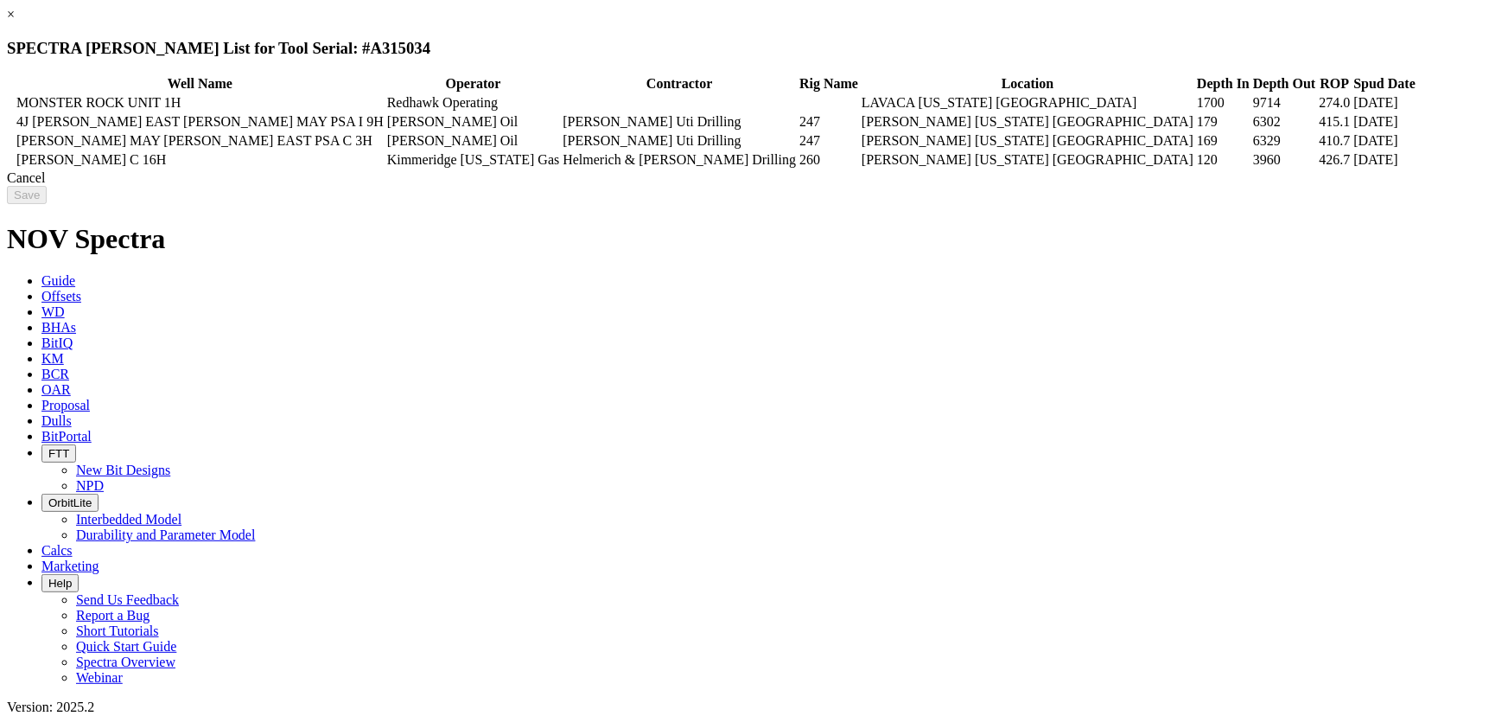
click at [10, 103] on icon at bounding box center [10, 103] width 0 height 0
click at [47, 204] on input "Save" at bounding box center [27, 195] width 40 height 18
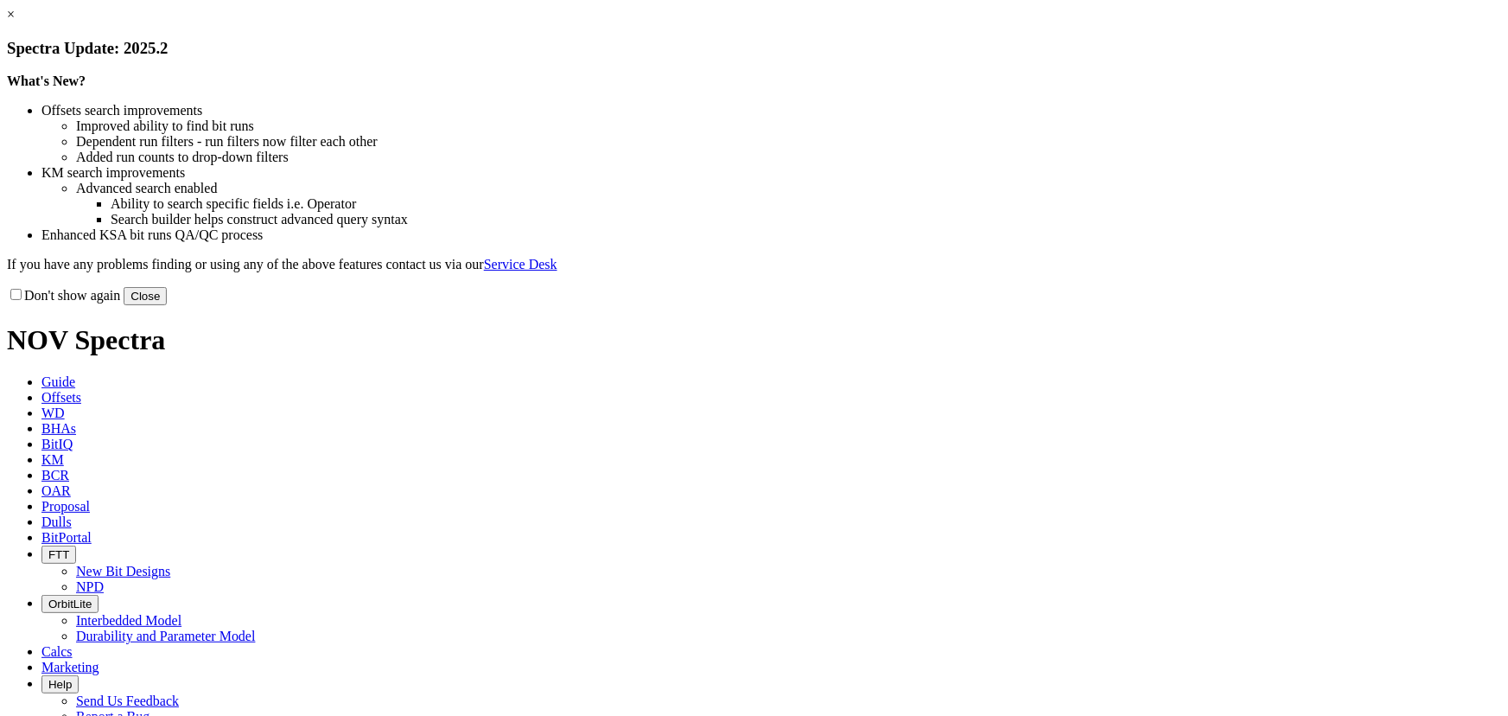
drag, startPoint x: 1108, startPoint y: 462, endPoint x: 1091, endPoint y: 458, distance: 17.8
click at [167, 305] on button "Close" at bounding box center [145, 296] width 43 height 18
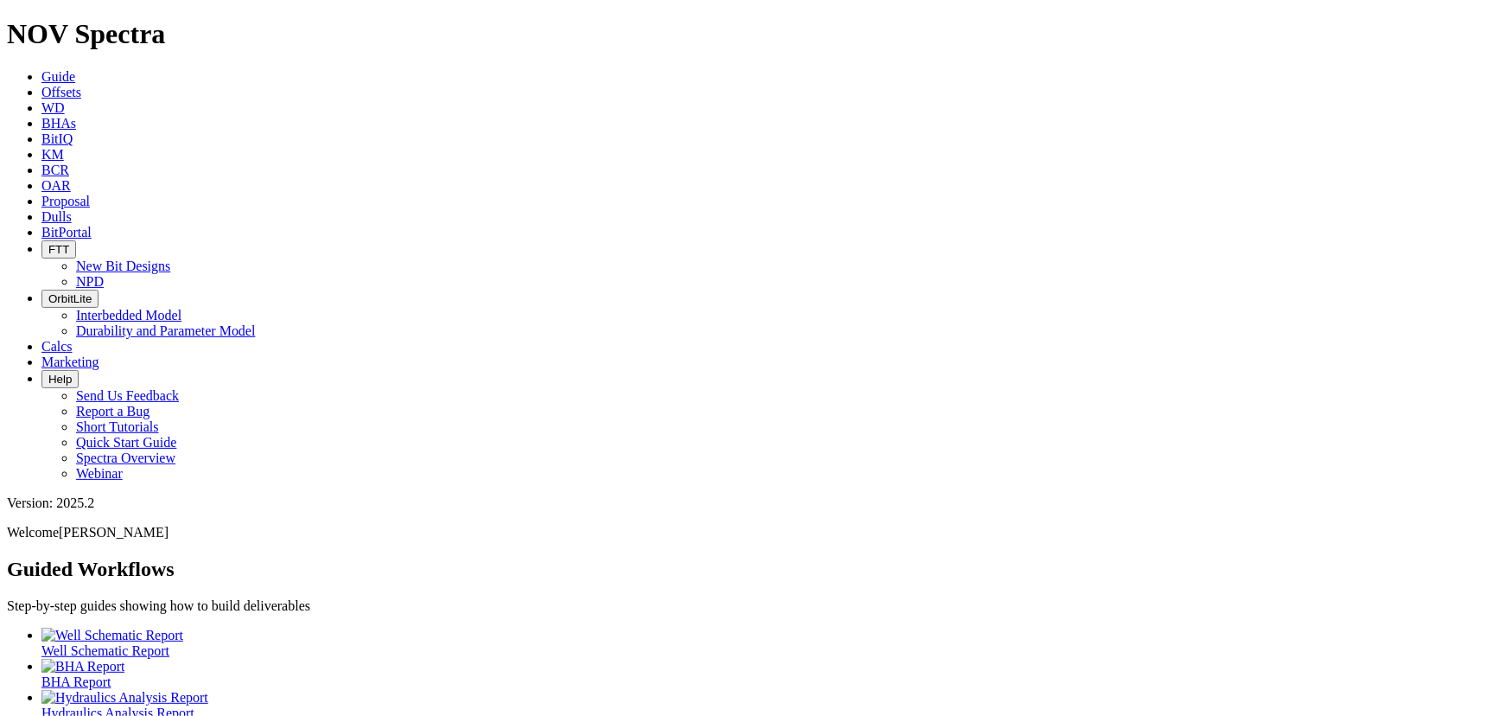
click at [81, 85] on link "Offsets" at bounding box center [61, 92] width 40 height 15
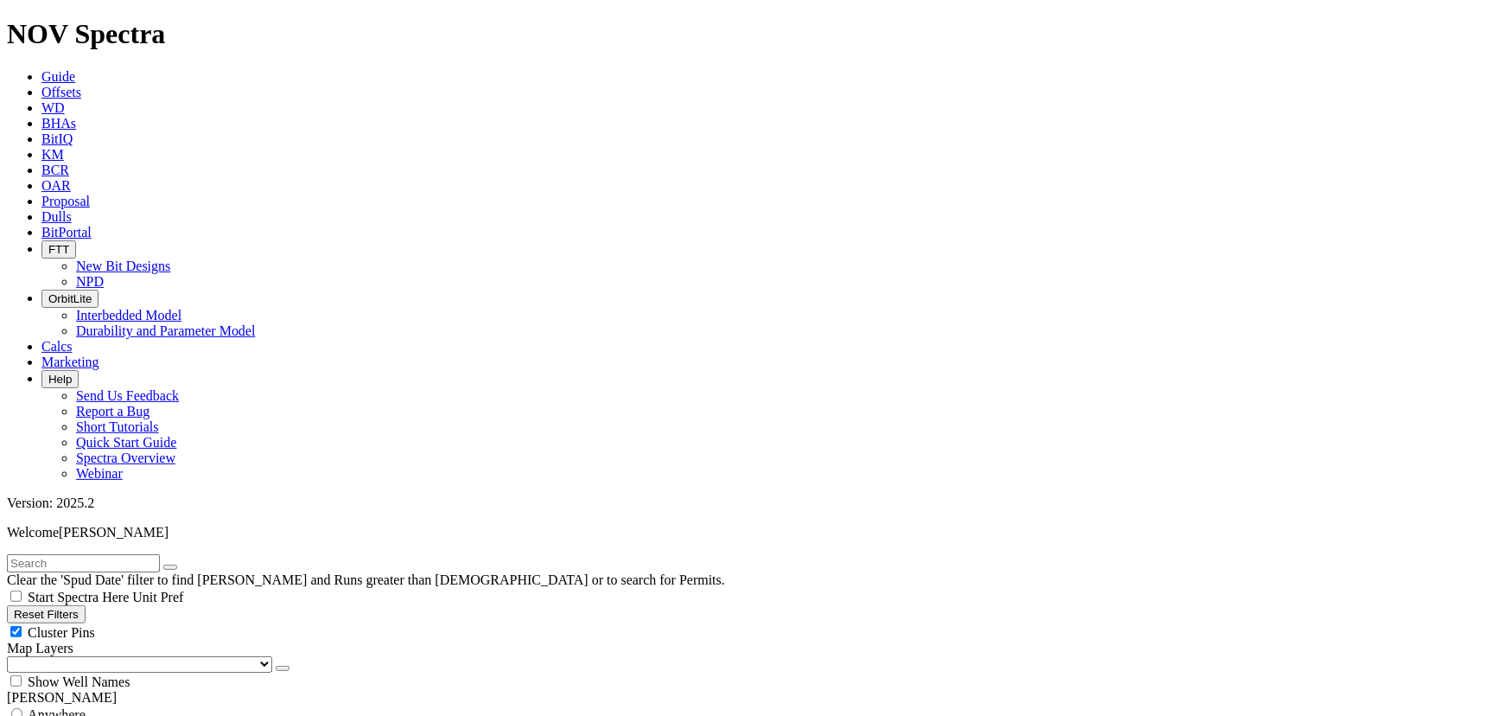
click at [29, 554] on input "text" at bounding box center [83, 563] width 153 height 18
click at [93, 554] on input "text" at bounding box center [83, 563] width 153 height 18
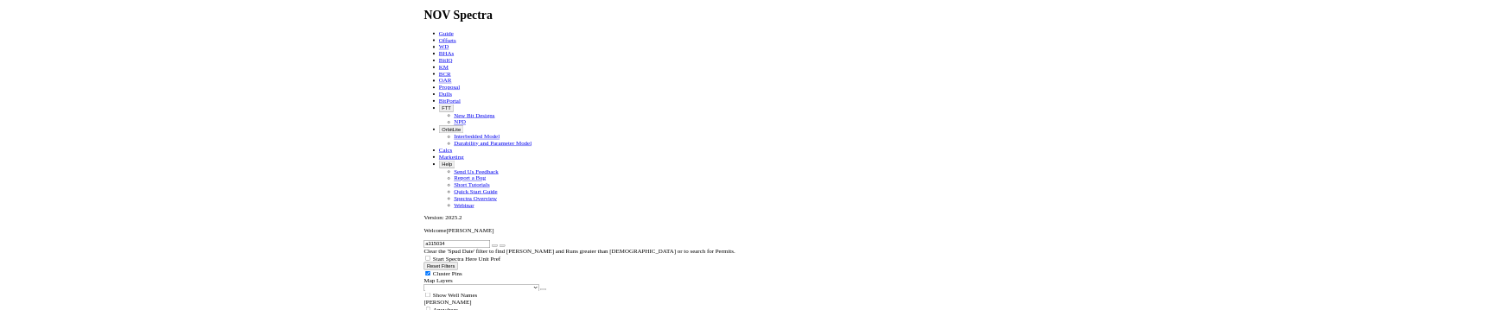
scroll to position [318, 0]
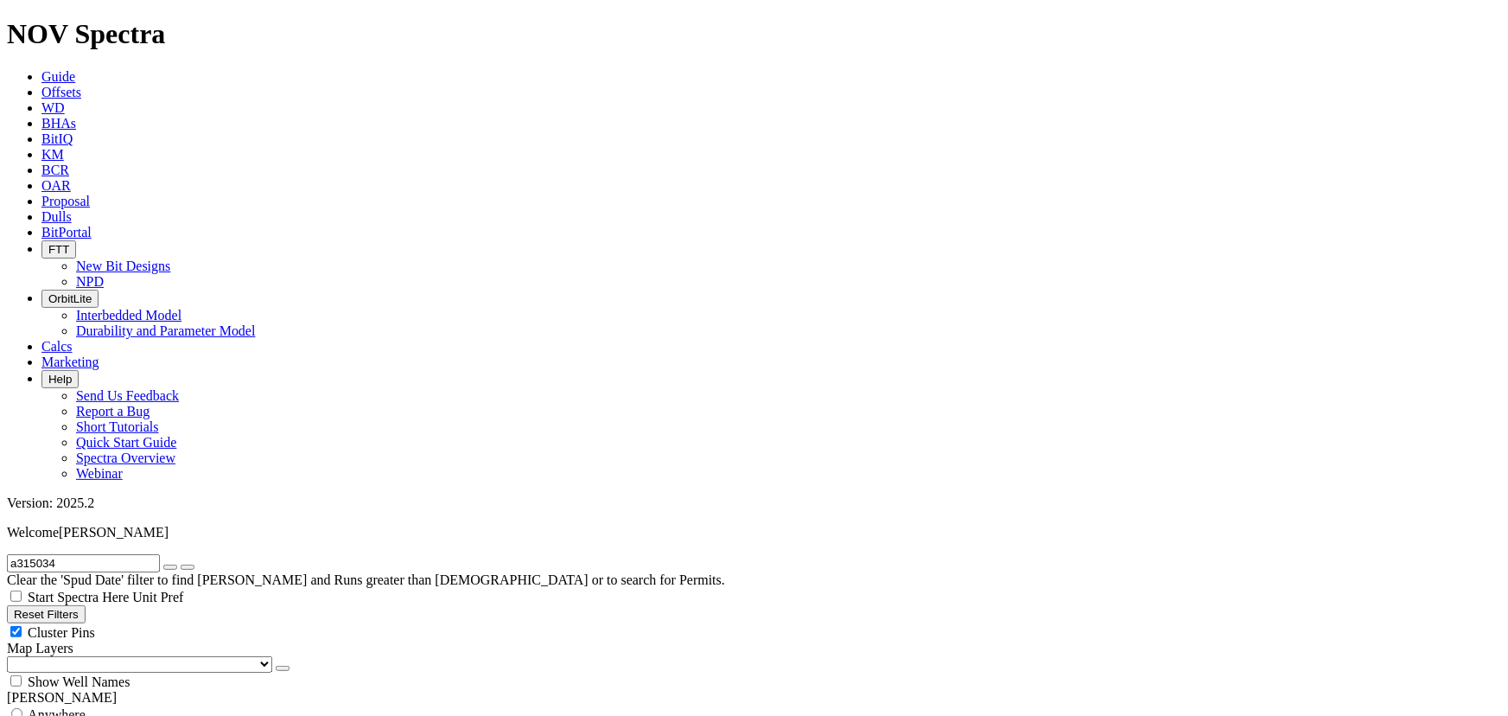
type input "a315034"
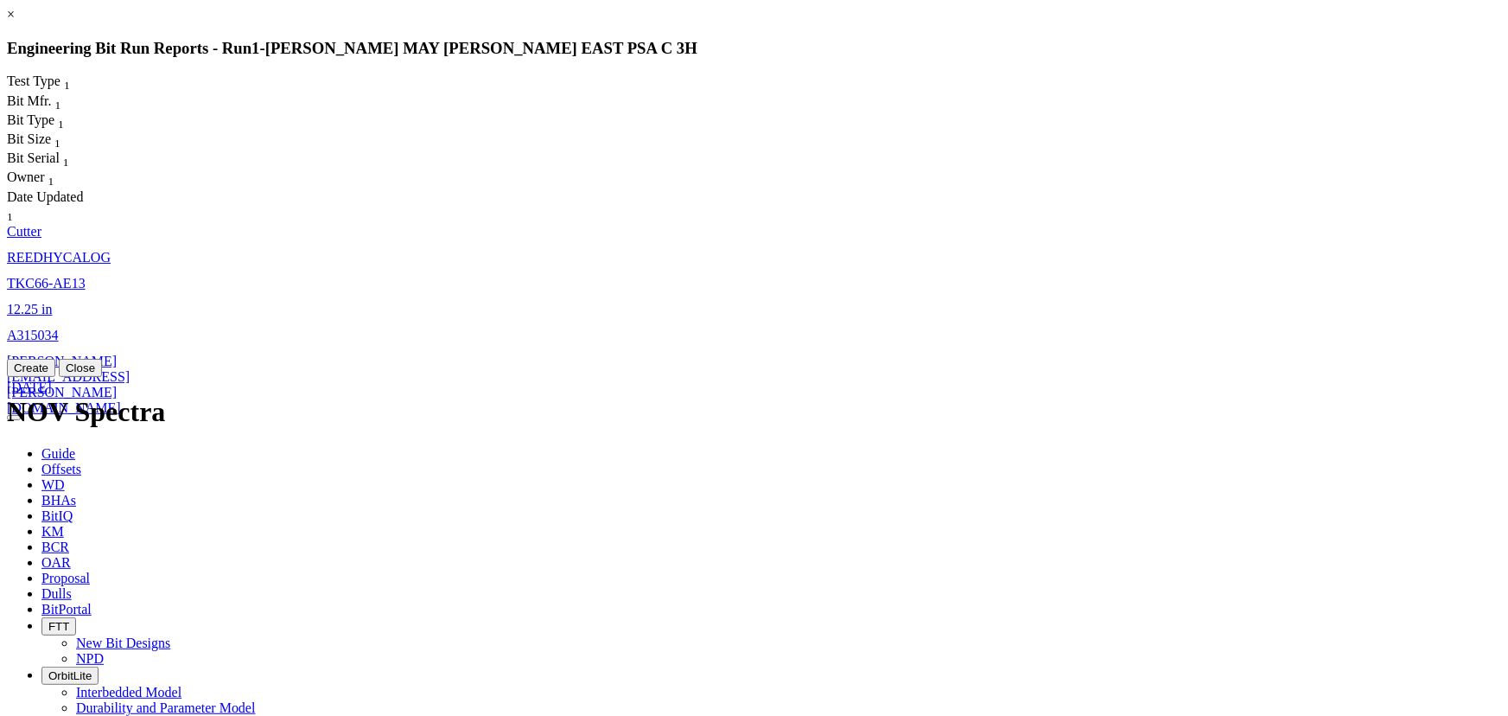
click at [86, 276] on span "TKC66-AE13" at bounding box center [46, 283] width 79 height 15
select select "Cutter"
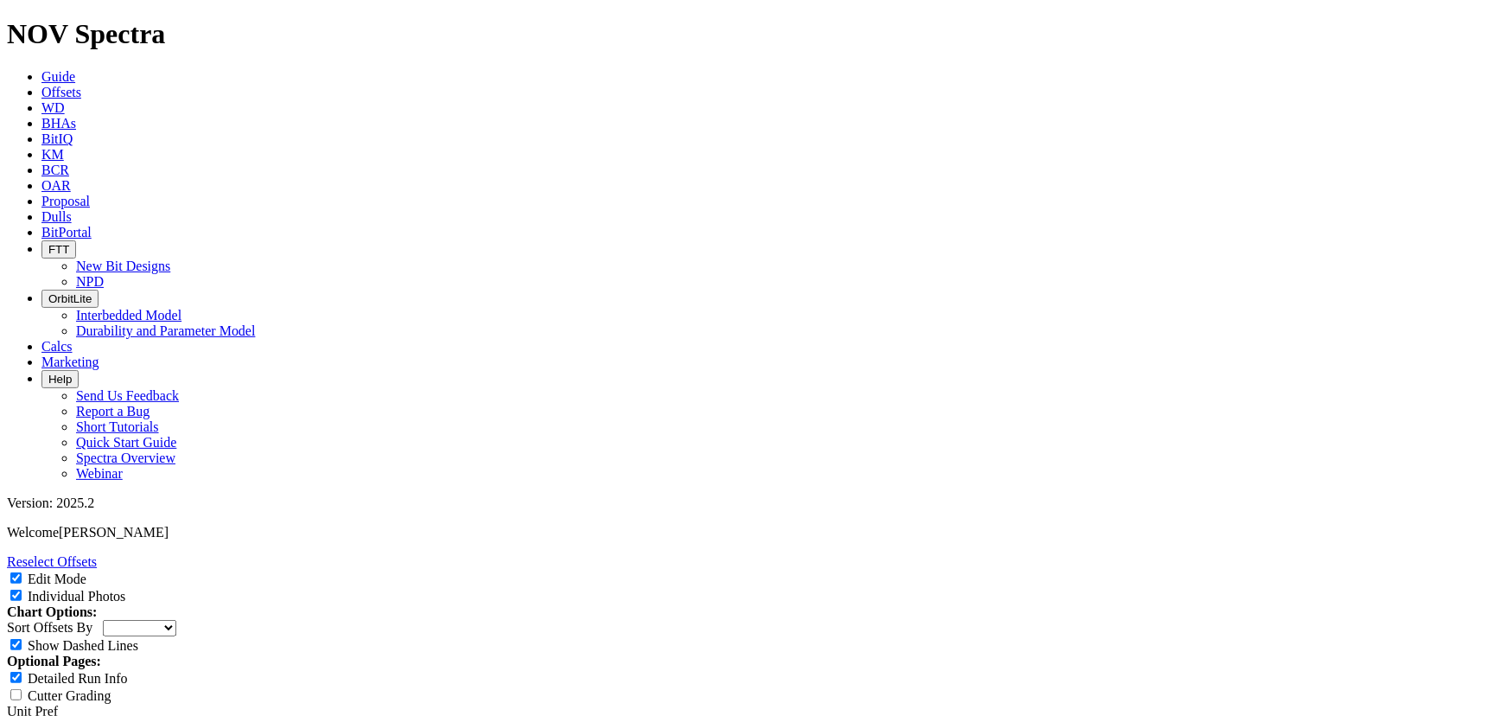
click at [22, 589] on input "Individual Photos" at bounding box center [15, 594] width 11 height 11
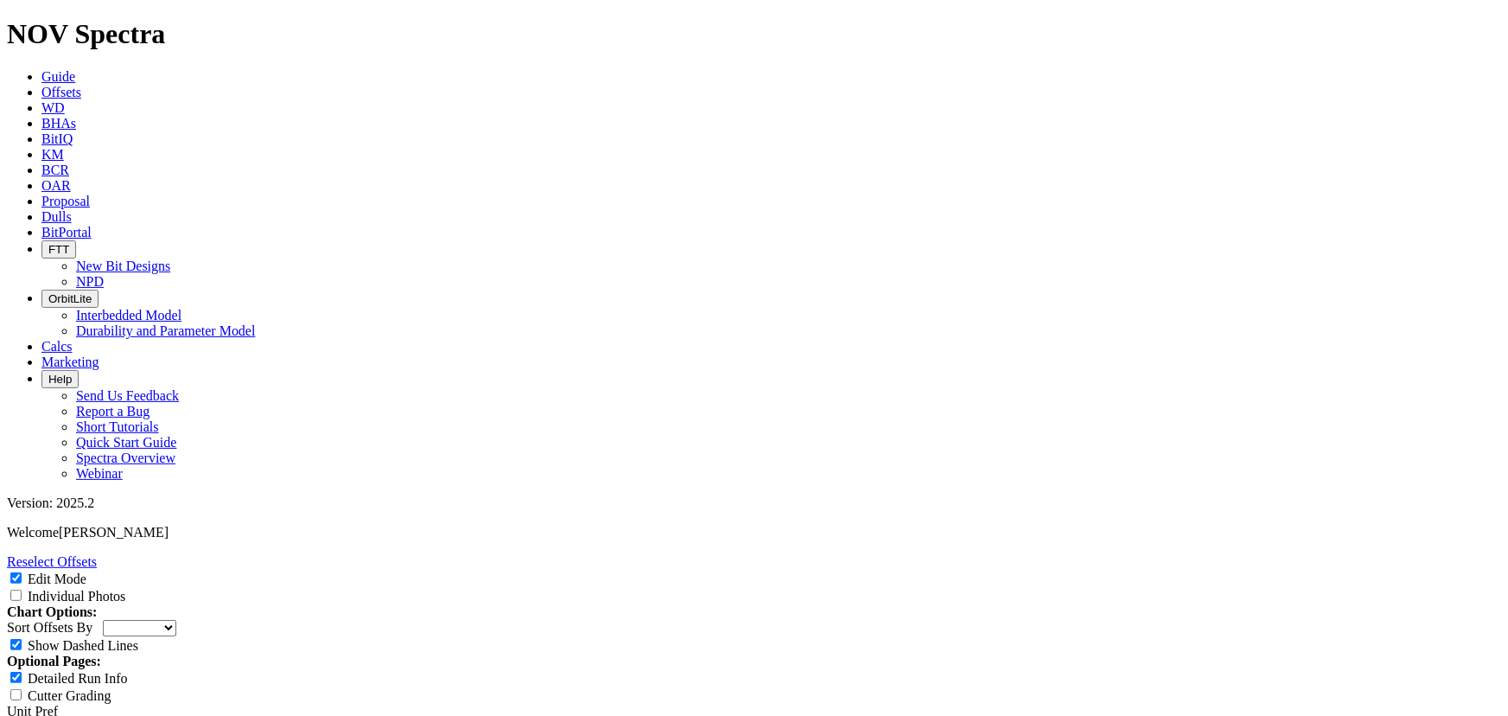
click at [22, 589] on input "Individual Photos" at bounding box center [15, 594] width 11 height 11
checkbox input "true"
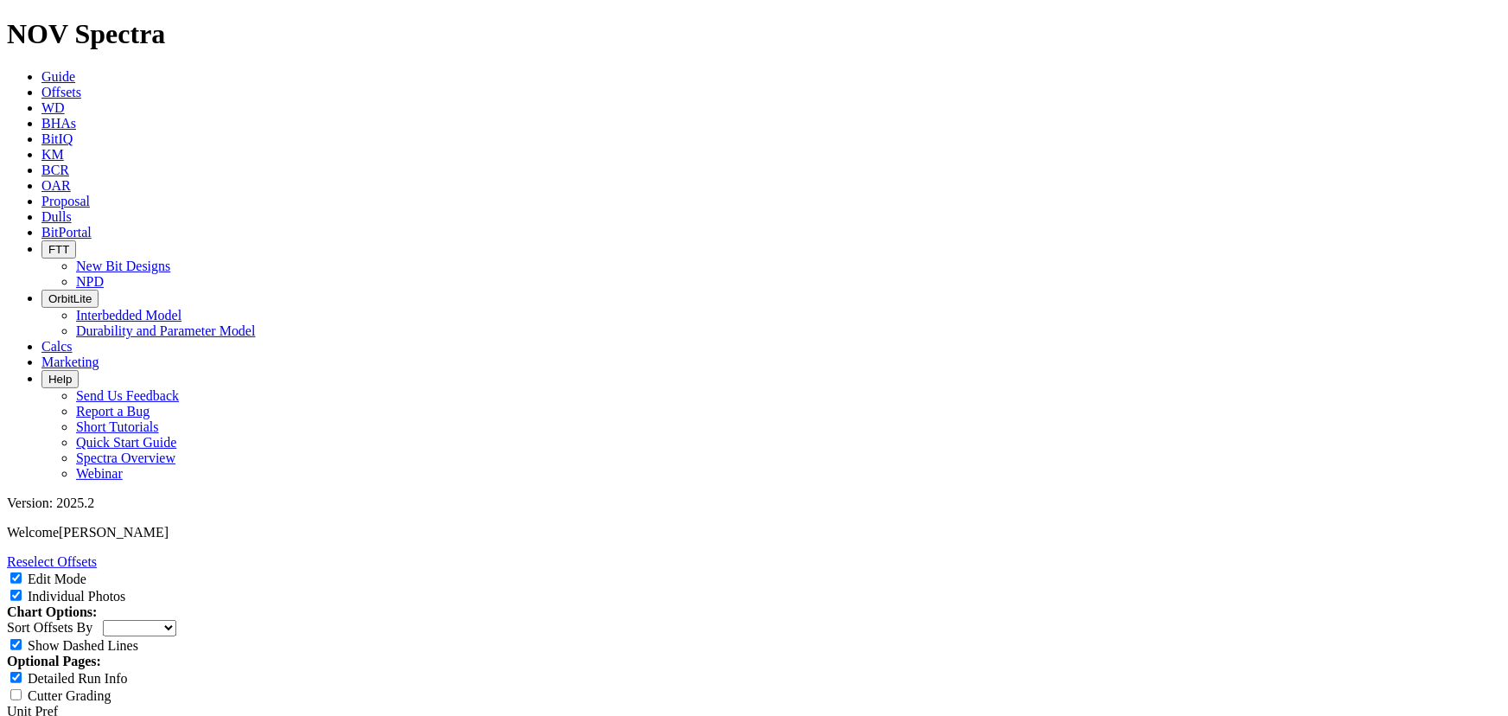
select select "Cutter"
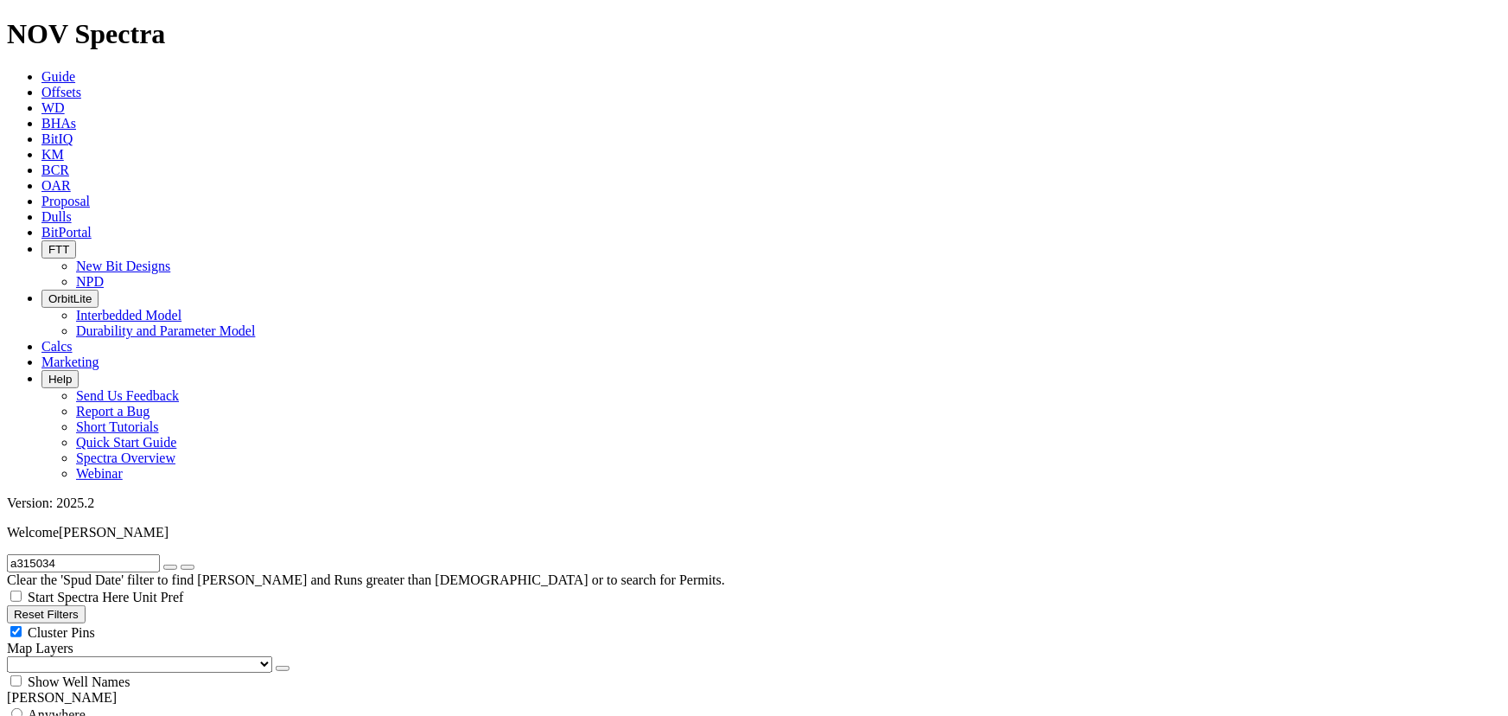
scroll to position [318, 0]
click at [175, 623] on div "Cluster Pins" at bounding box center [754, 631] width 1494 height 17
checkbox input "false"
click at [94, 656] on select "US Counties Alberta, CA Townships British Columbia, CA Townships British Columb…" at bounding box center [139, 664] width 265 height 16
click at [12, 656] on select "US Counties Alberta, CA Townships British Columbia, CA Townships British Columb…" at bounding box center [139, 664] width 265 height 16
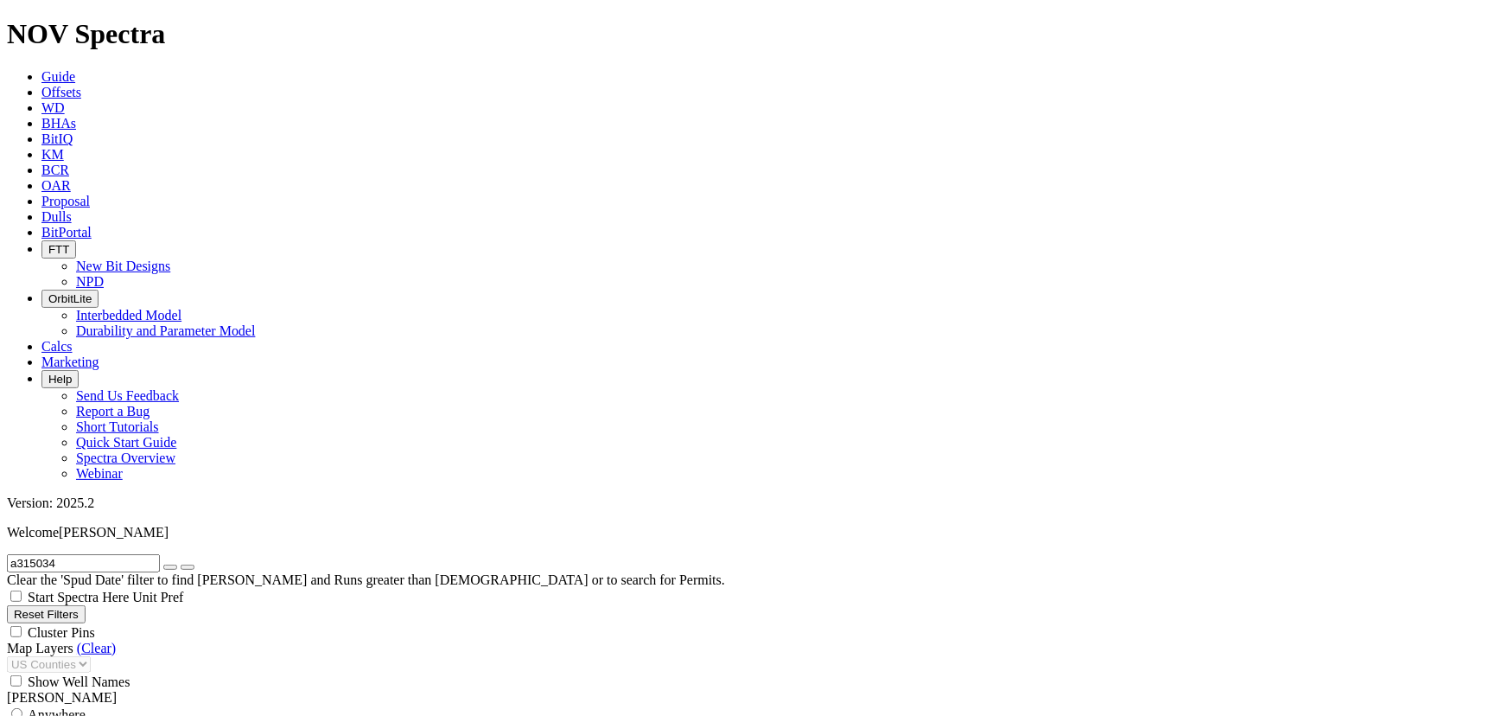
select select "12.25"
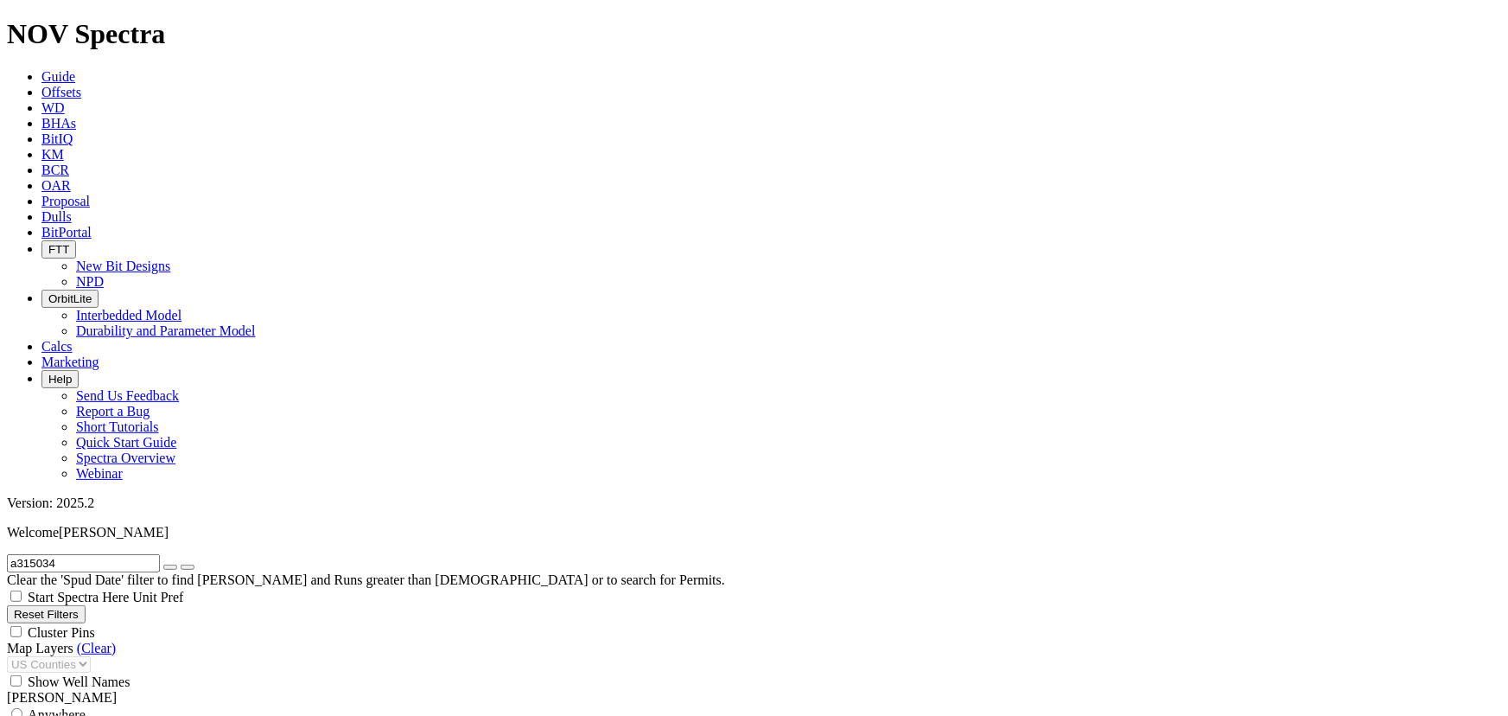
checkbox input "false"
select select "? number:12.25 ?"
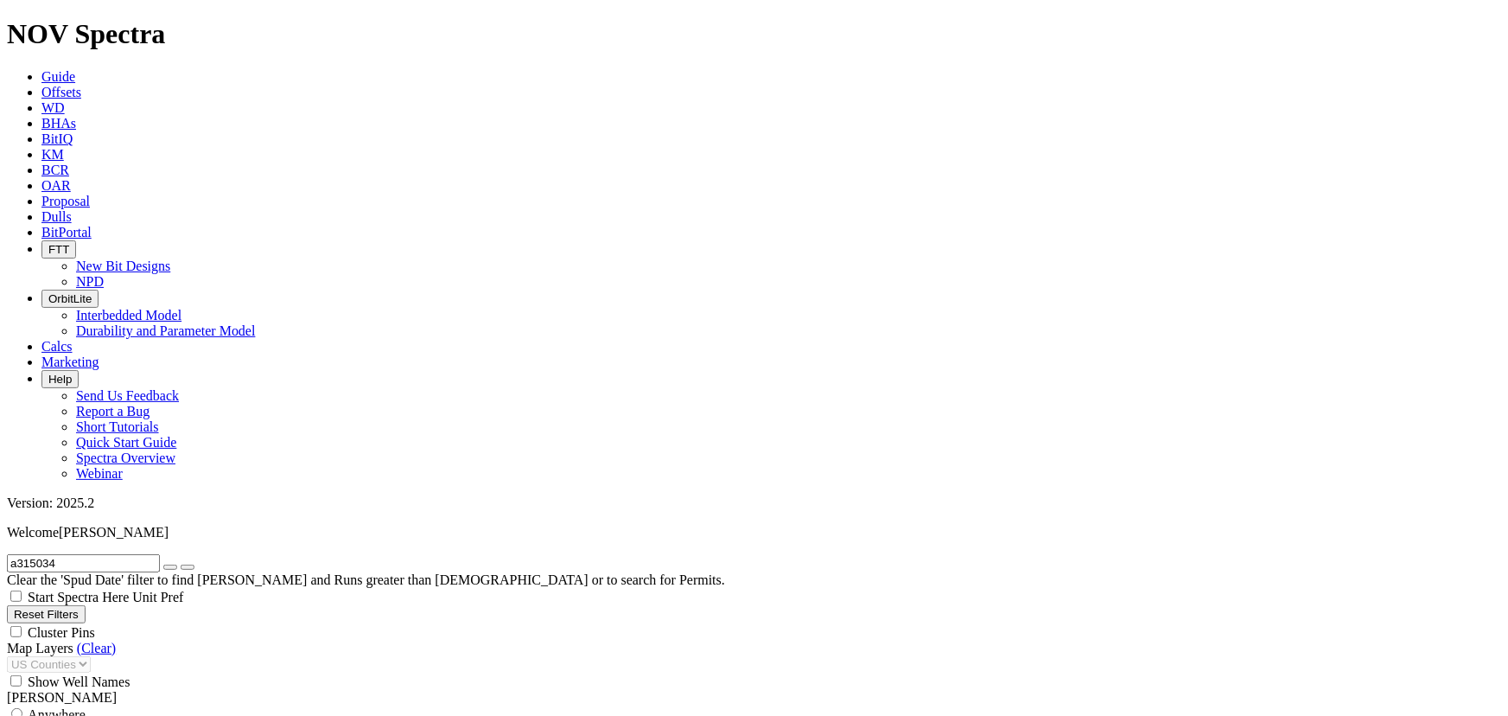
scroll to position [1282, 0]
type input "400"
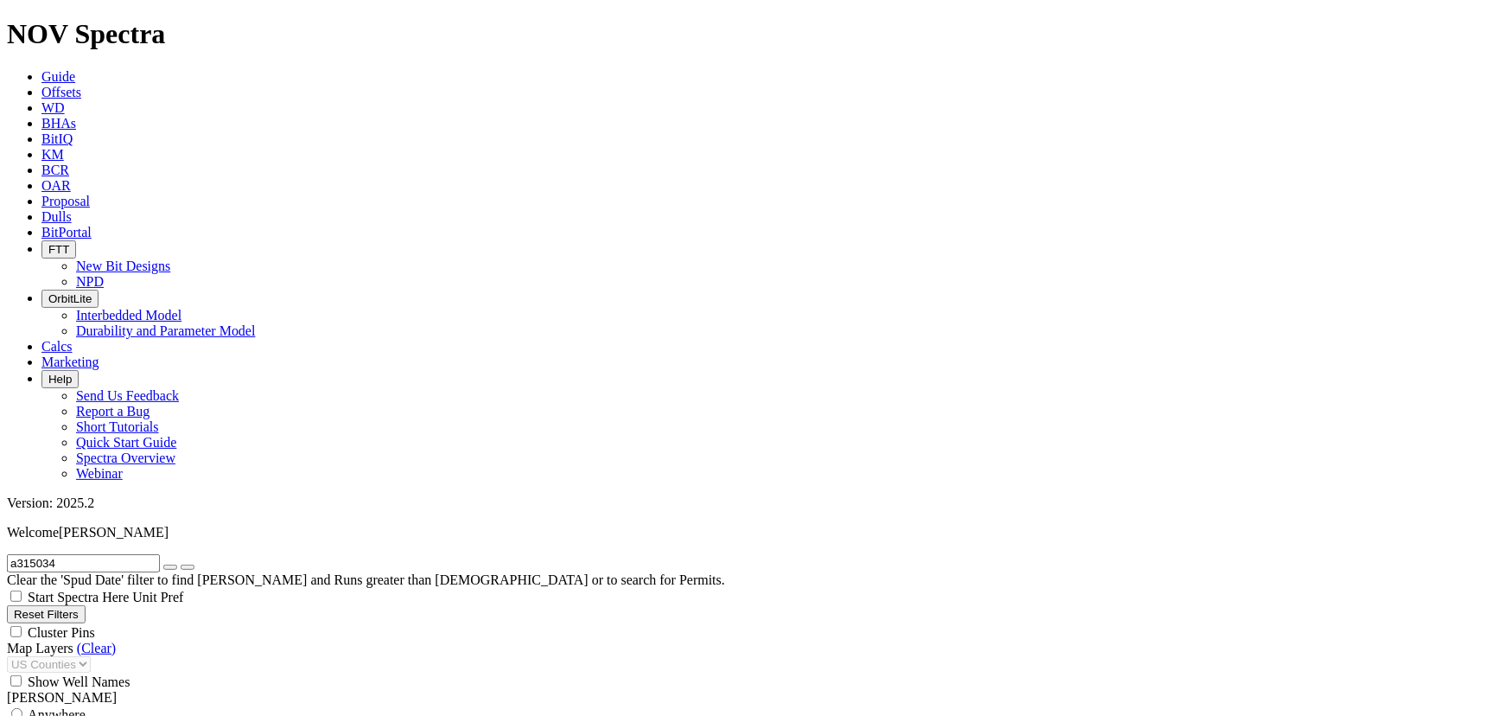
type input "4500"
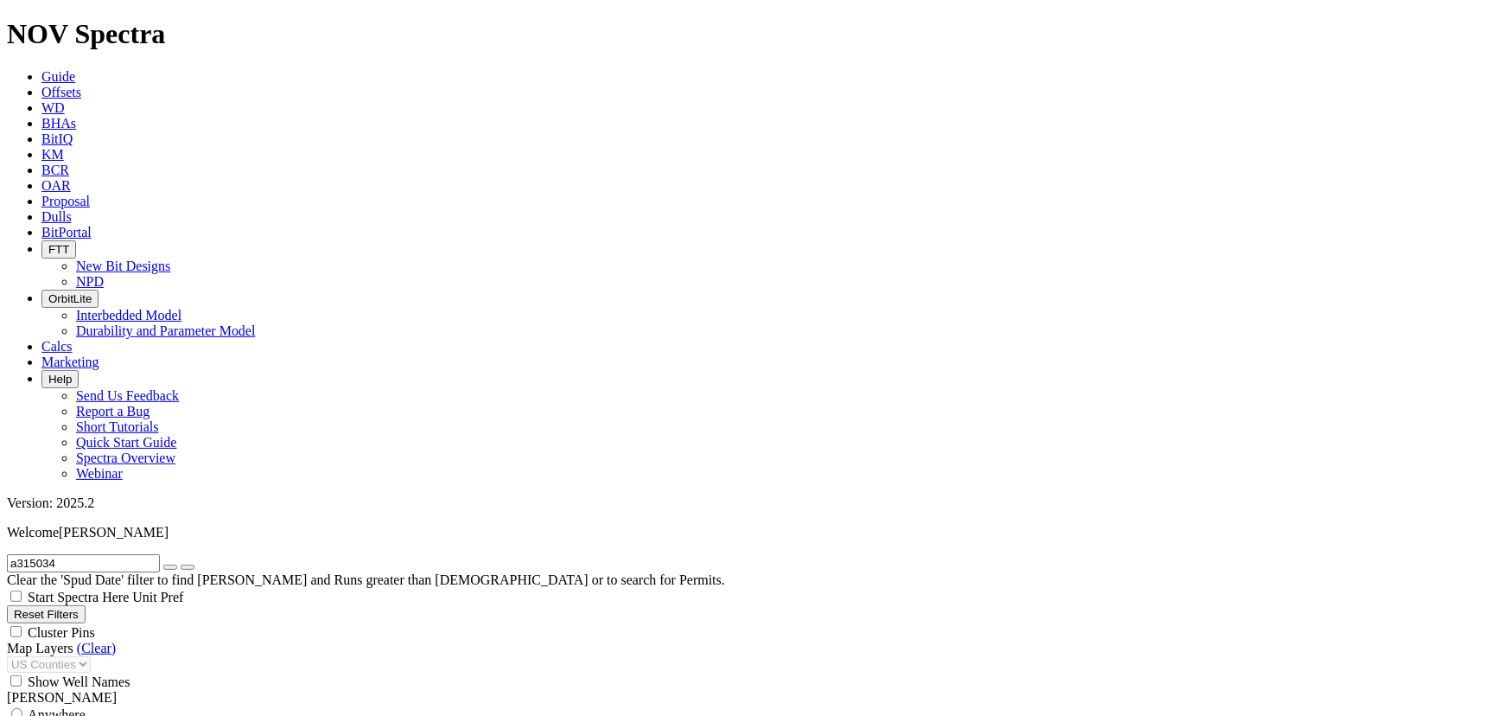
click at [170, 567] on icon "button" at bounding box center [170, 567] width 0 height 0
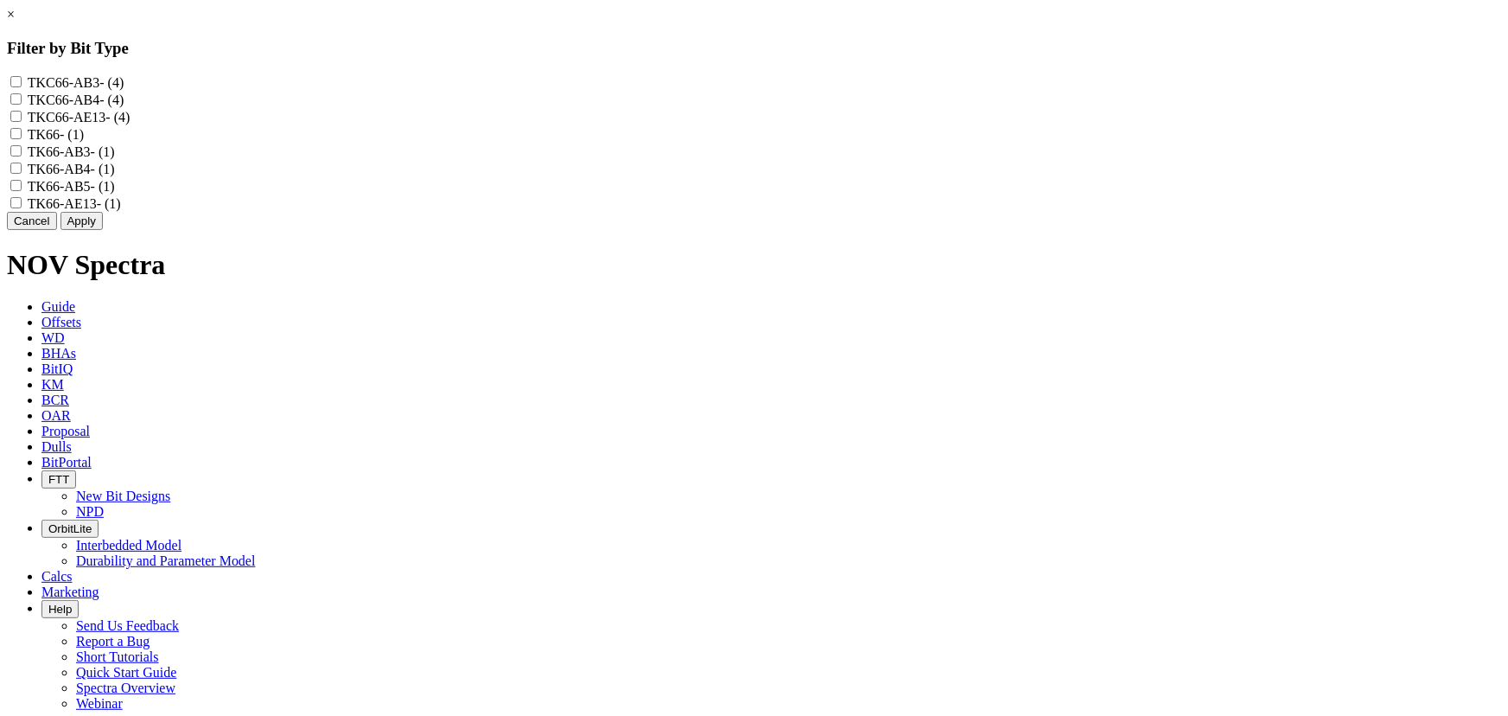
click at [22, 122] on input "TKC66-AE13 - (4)" at bounding box center [15, 116] width 11 height 11
checkbox input "true"
click at [22, 208] on input "TK66-AE13 - (1)" at bounding box center [15, 202] width 11 height 11
checkbox input "true"
click at [103, 230] on button "Apply" at bounding box center [81, 221] width 42 height 18
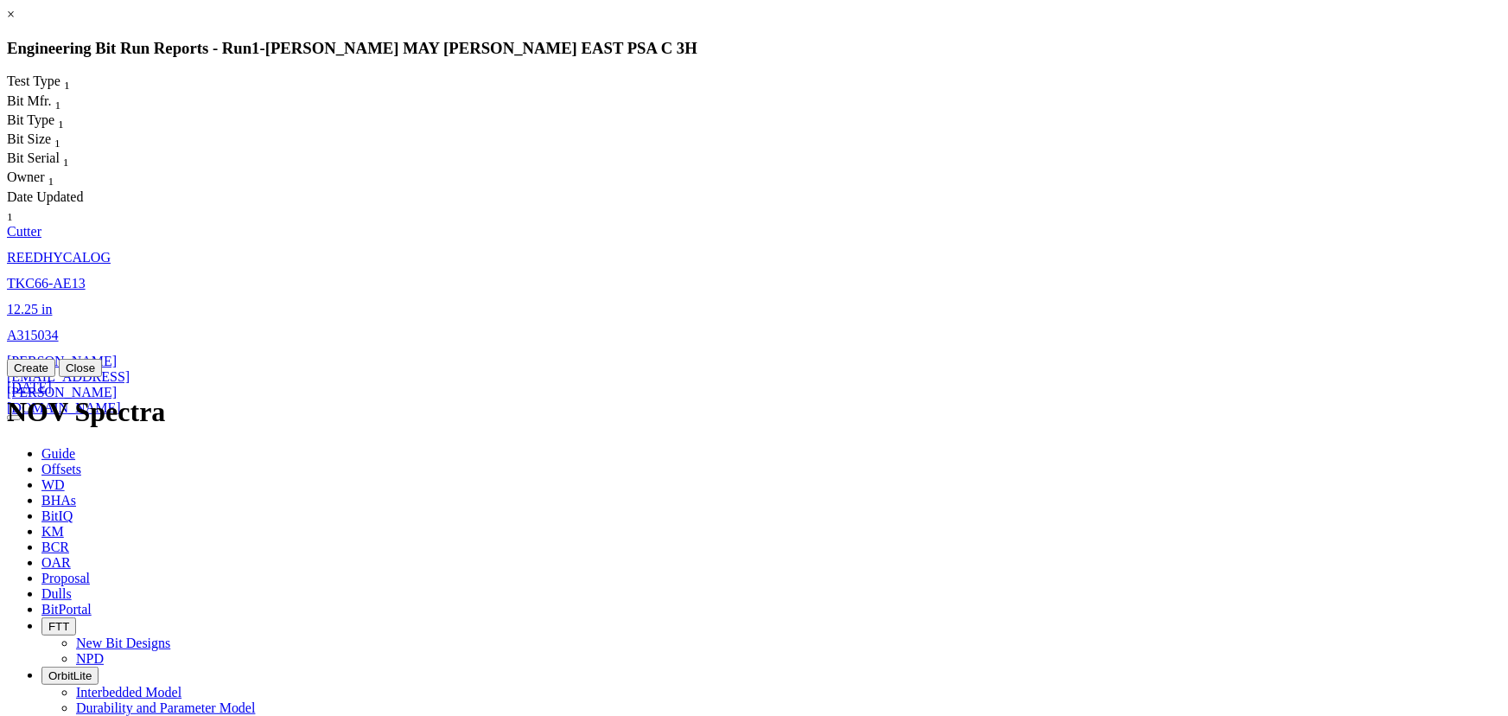
click at [55, 377] on button "Create" at bounding box center [31, 368] width 48 height 18
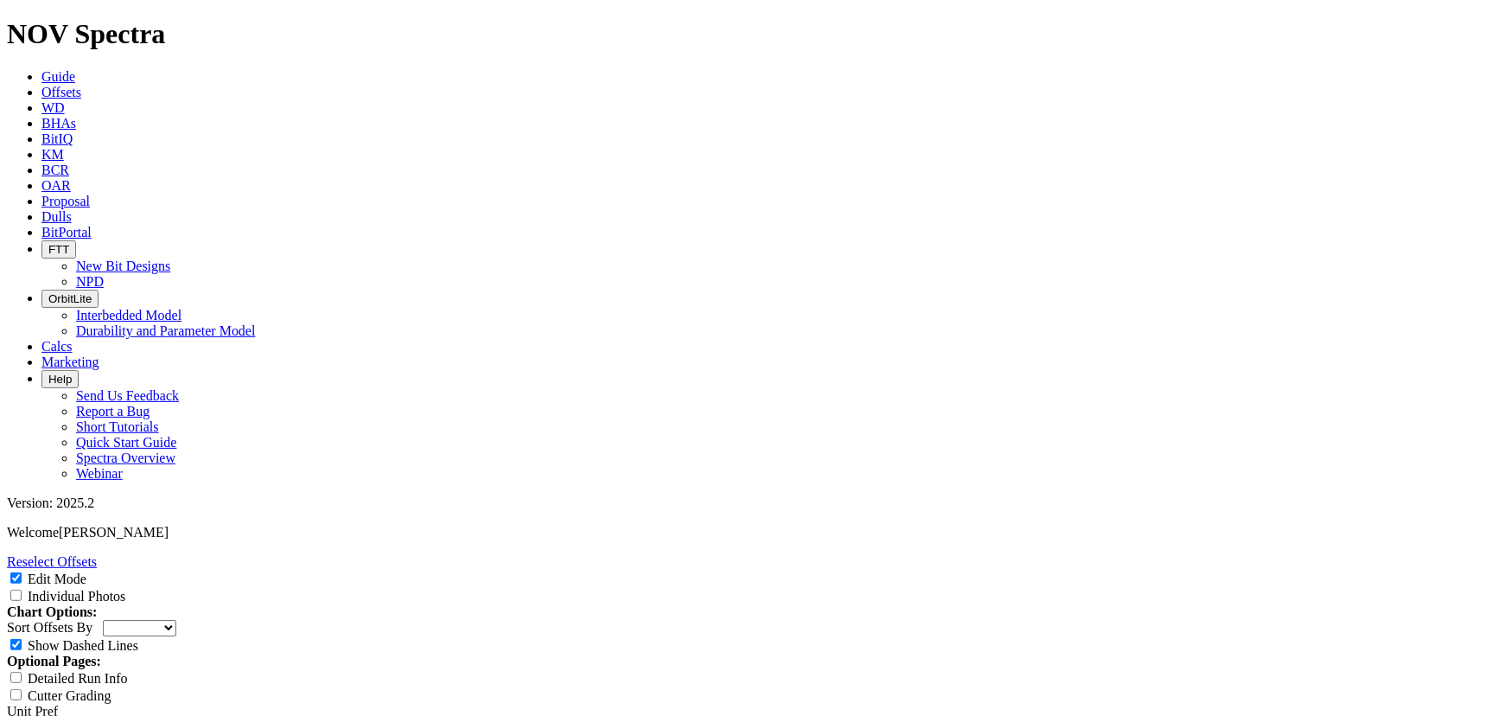
select select "Cutter"
type input "ET 20 EC"
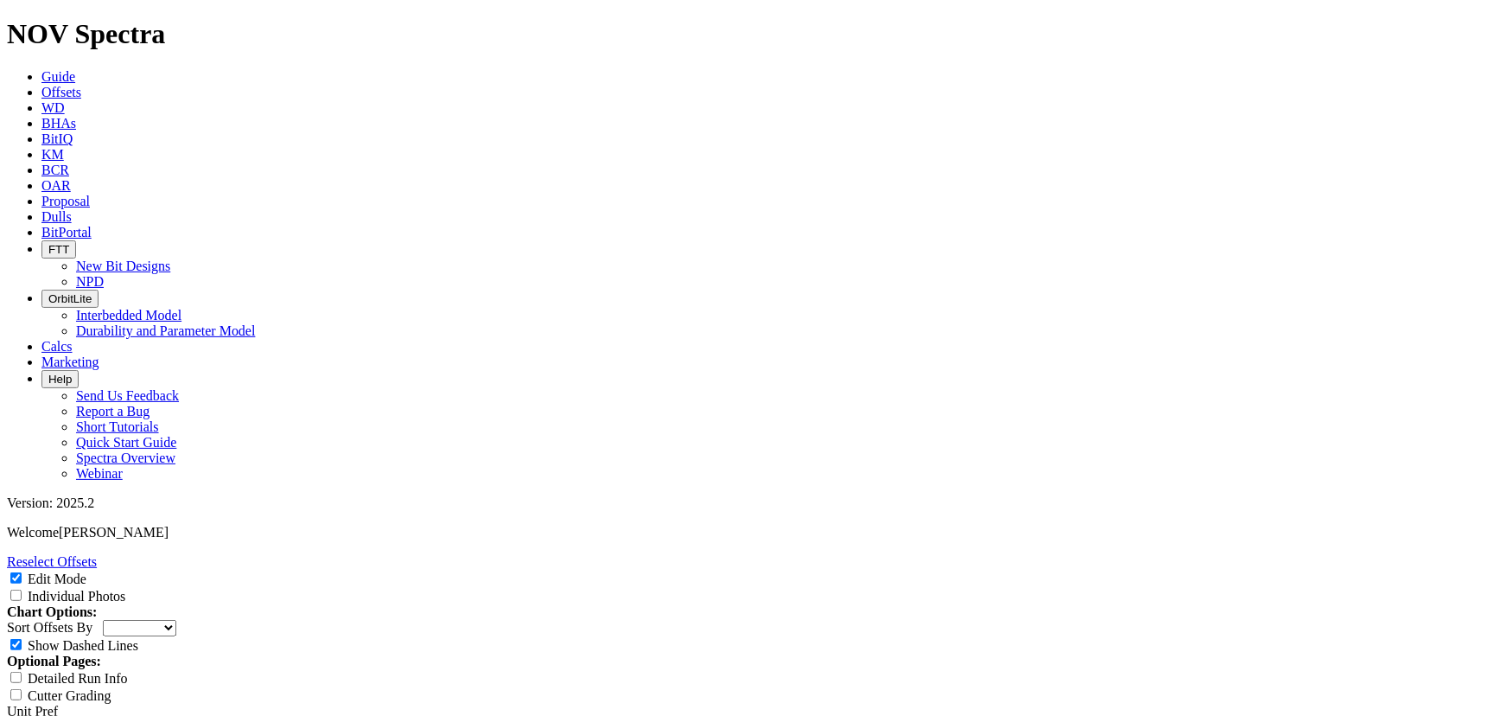
type textarea "Drill the deep intermediate with fast ROP and efficient tracking with ET20 EC c…"
click at [28, 589] on span at bounding box center [17, 596] width 21 height 15
click at [22, 589] on input "Individual Photos" at bounding box center [15, 594] width 11 height 11
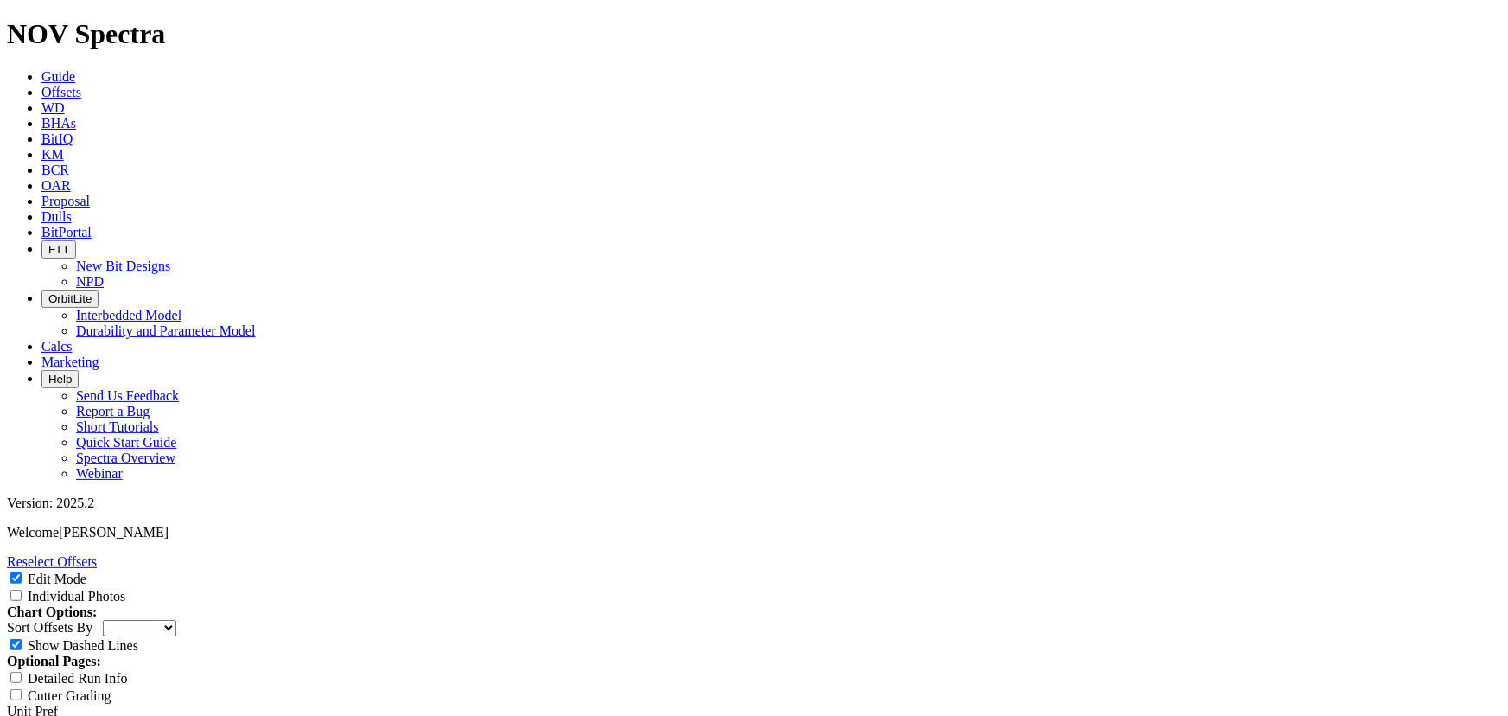
checkbox input "true"
type input "Garrett Carter"
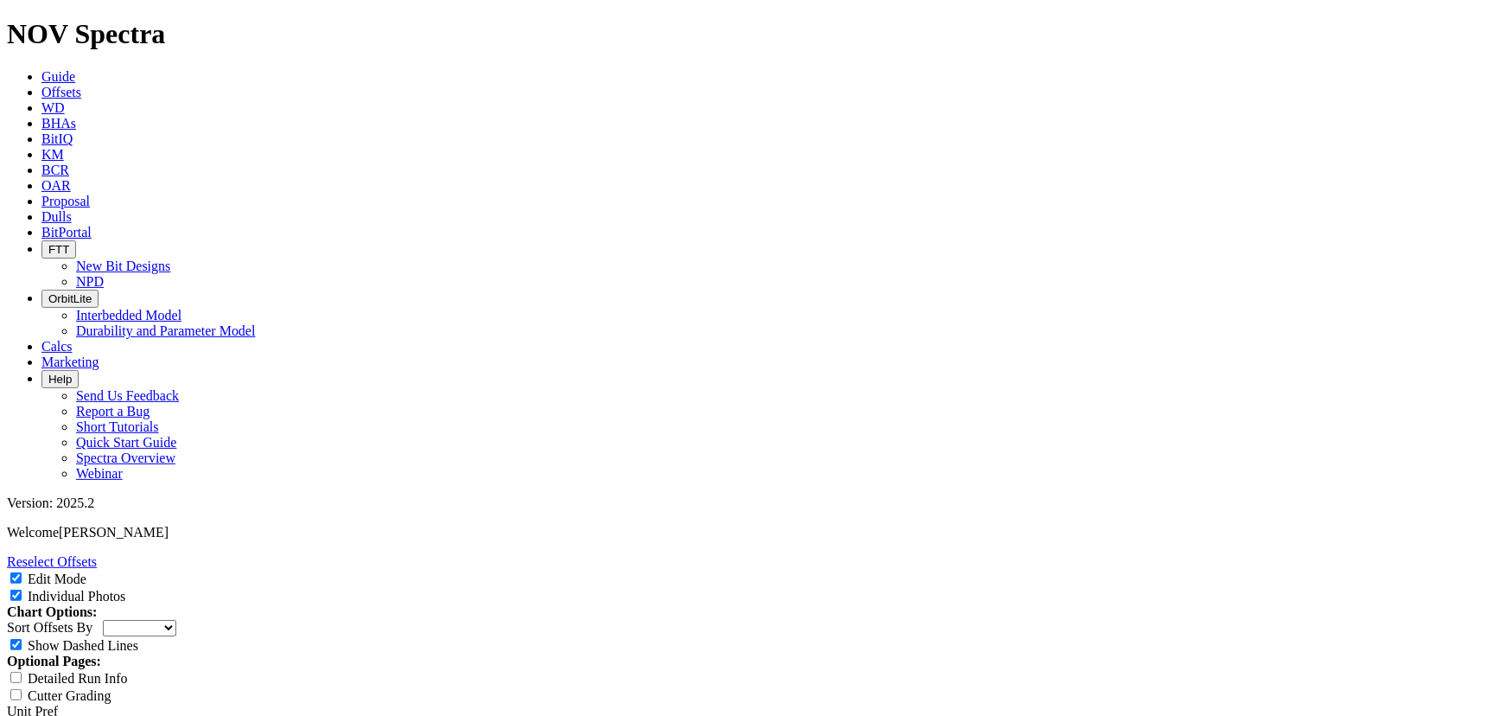
type input "1"
select select "number:1"
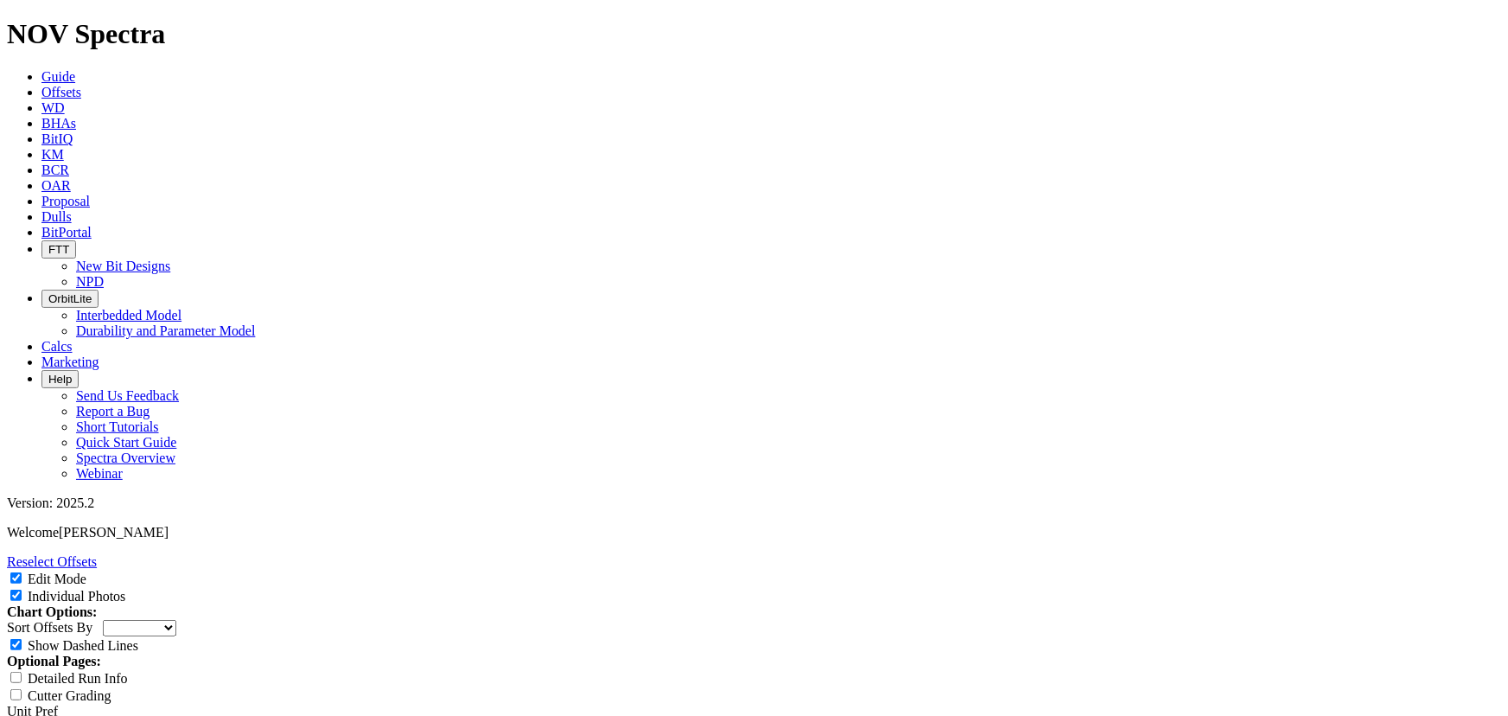
select select "number:1"
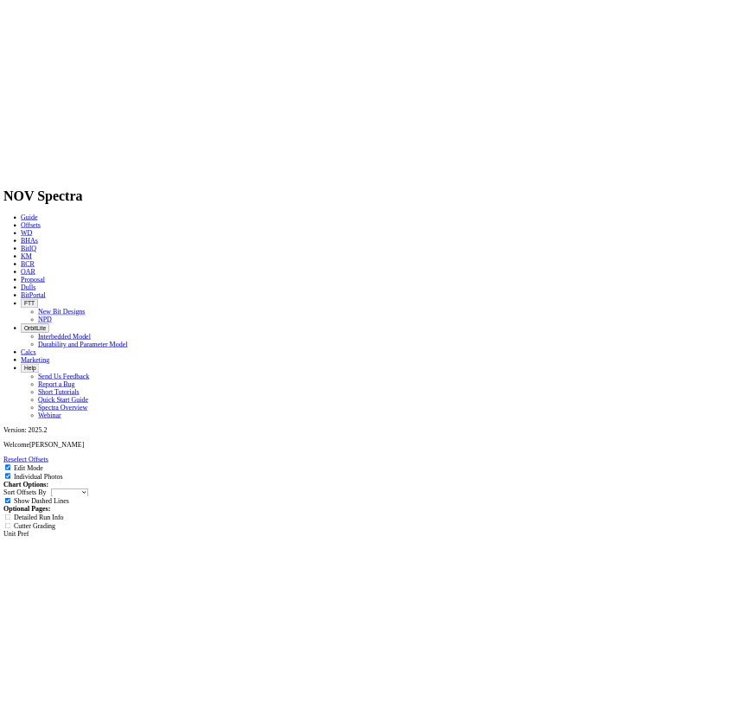
scroll to position [0, 0]
